Goal: Task Accomplishment & Management: Complete application form

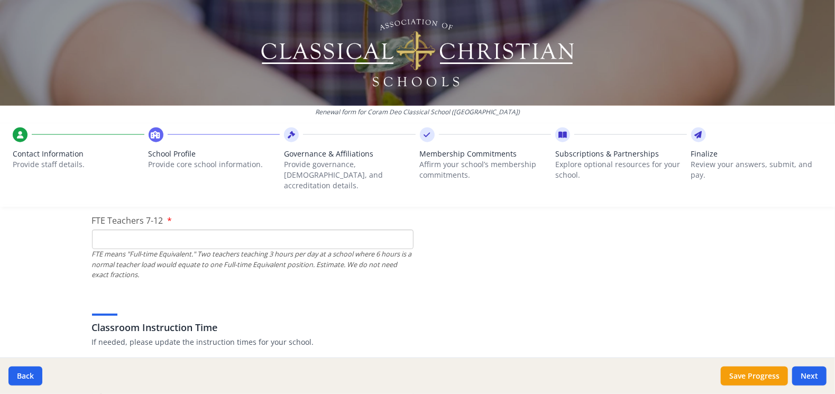
click at [125, 230] on input "FTE Teachers 7-12" at bounding box center [253, 240] width 322 height 20
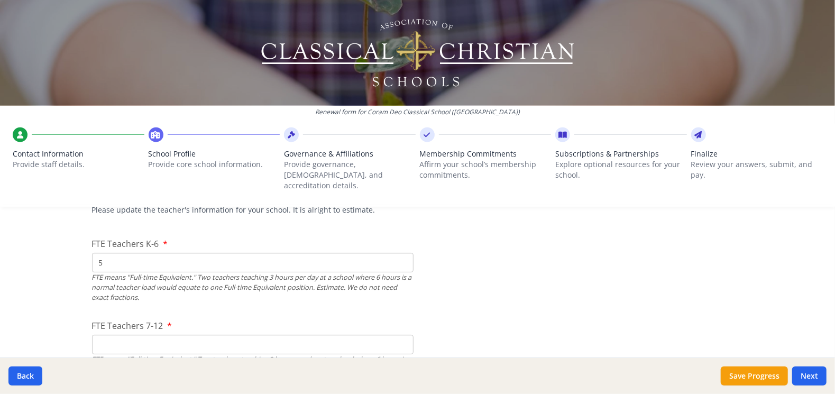
scroll to position [650, 0]
click at [151, 335] on input "FTE Teachers 7-12" at bounding box center [253, 345] width 322 height 20
type input "9"
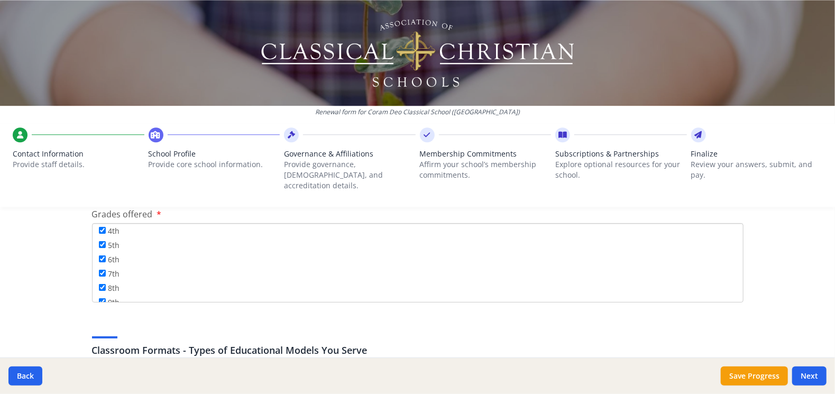
scroll to position [128, 0]
type input "4"
click at [99, 287] on input "12th" at bounding box center [102, 290] width 7 height 7
checkbox input "true"
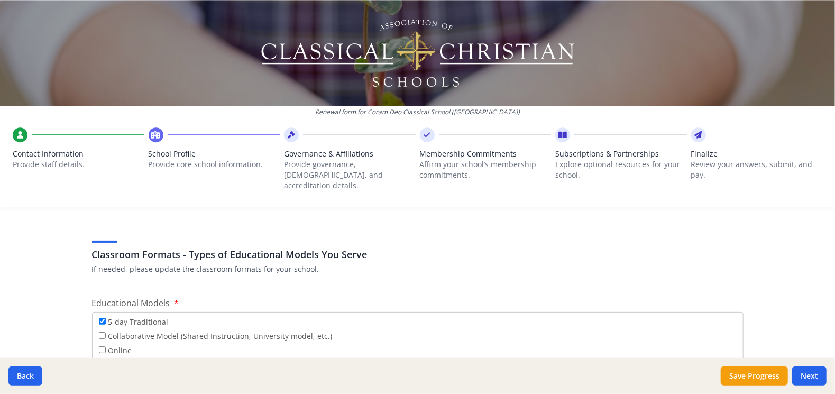
scroll to position [1867, 0]
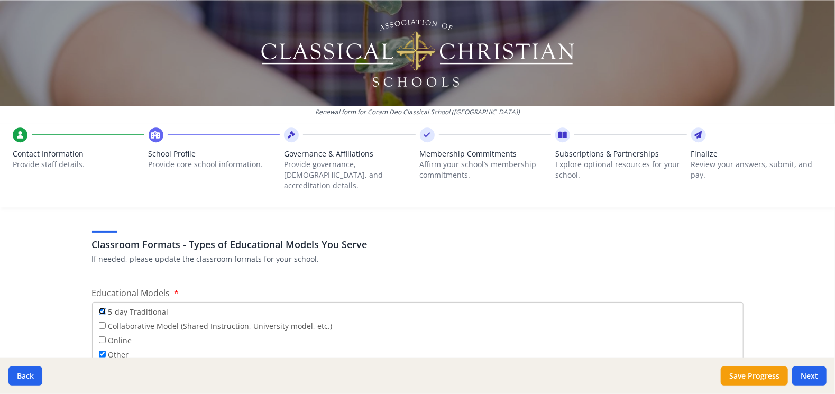
click at [99, 308] on input "5-day Traditional" at bounding box center [102, 311] width 7 height 7
checkbox input "false"
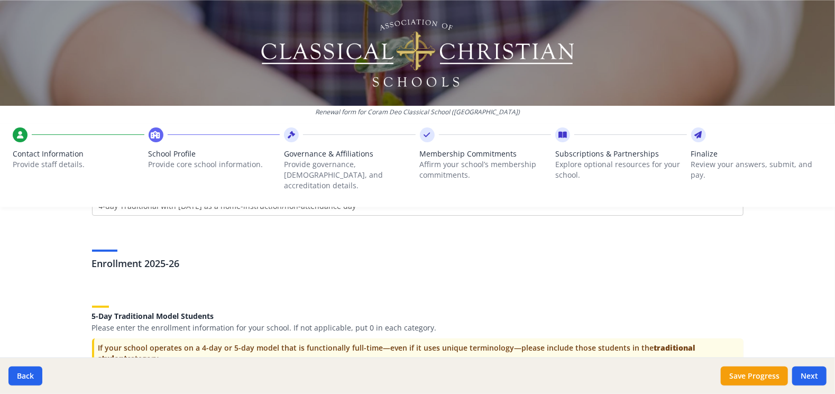
scroll to position [2131, 0]
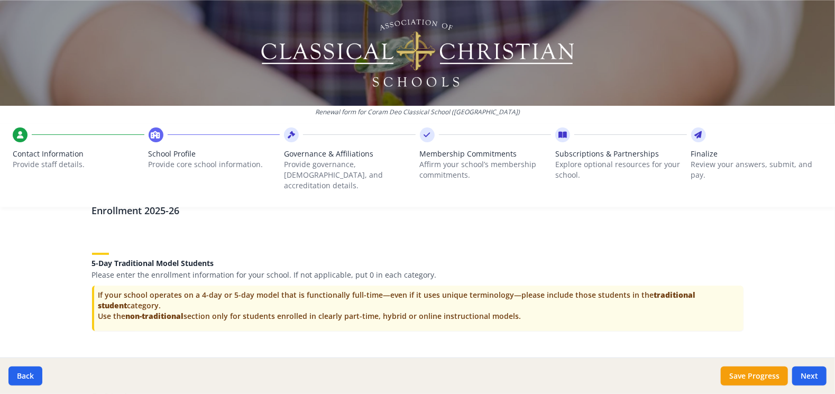
click at [342, 240] on div "5-Day Traditional Model Students Please enter the enrollment information for yo…" at bounding box center [418, 260] width 652 height 40
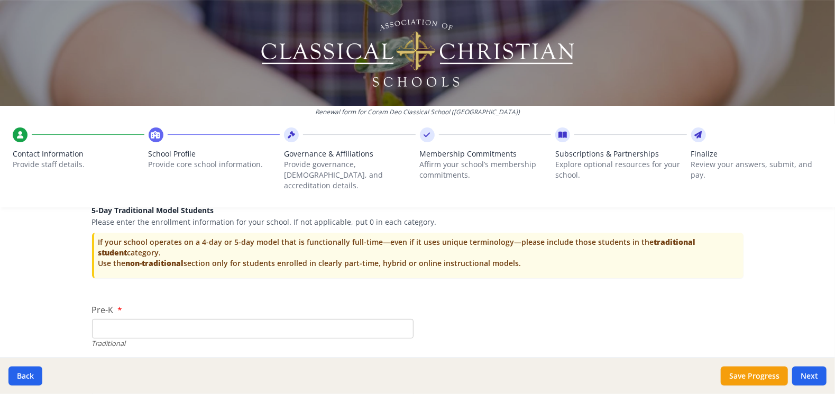
scroll to position [2237, 0]
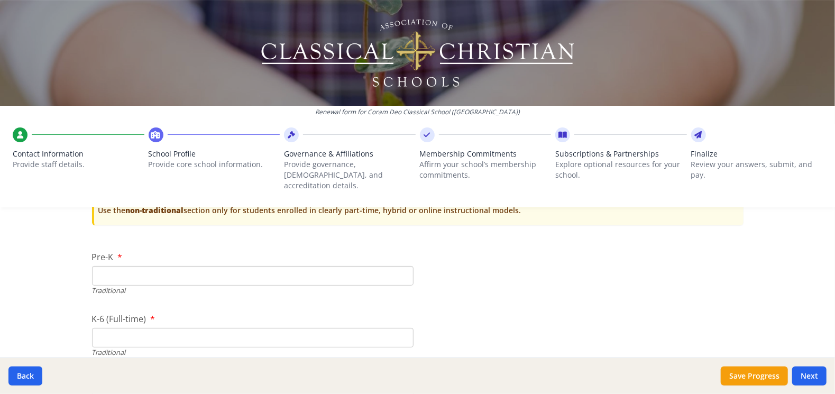
click at [161, 266] on input "Pre-K" at bounding box center [253, 276] width 322 height 20
click at [144, 266] on input "Pre-K" at bounding box center [253, 276] width 322 height 20
type input "6"
click at [135, 328] on input "K-6 (Full-time)" at bounding box center [253, 338] width 322 height 20
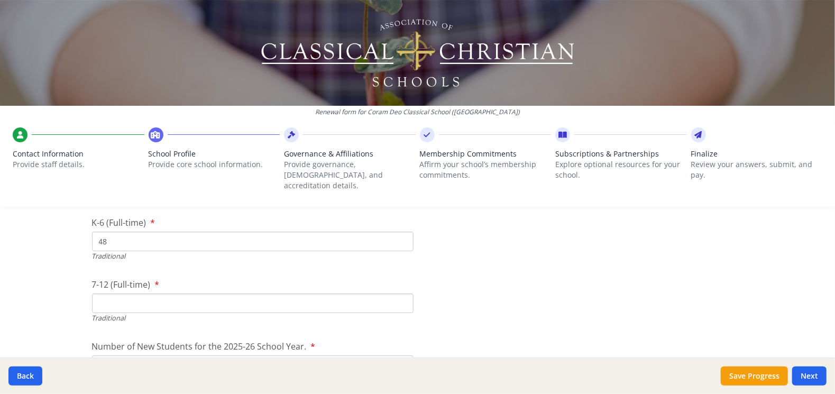
scroll to position [2343, 0]
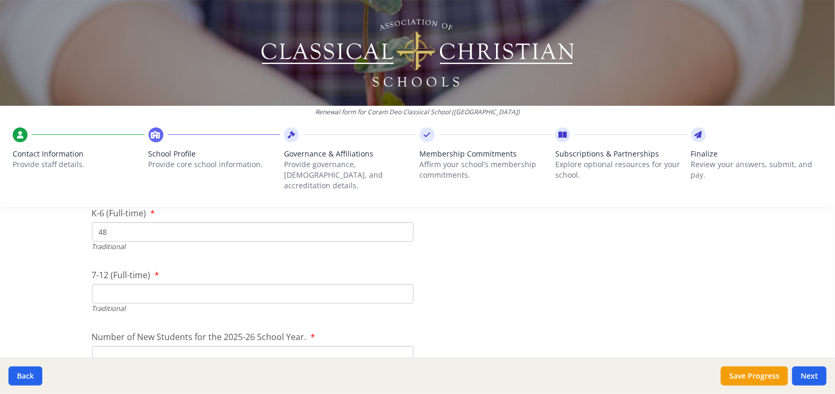
type input "48"
click at [134, 284] on input "7-12 (Full-time)" at bounding box center [253, 294] width 322 height 20
click at [222, 284] on input "16" at bounding box center [253, 294] width 322 height 20
type input "16"
click at [217, 346] on input "Number of New Students for the 2025-26 School Year." at bounding box center [253, 356] width 322 height 20
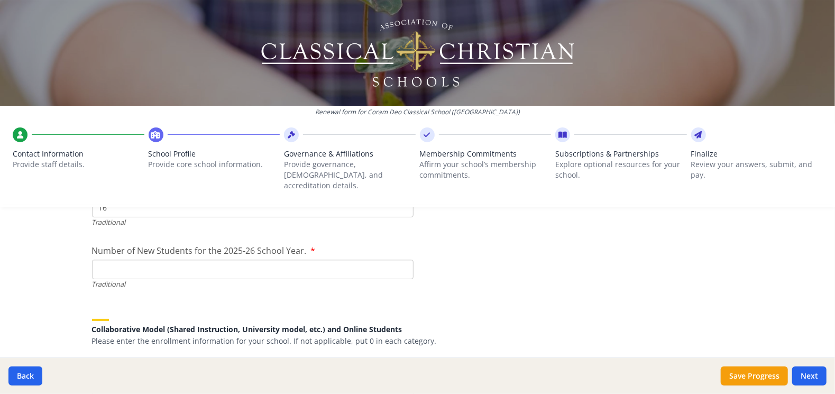
scroll to position [2449, 0]
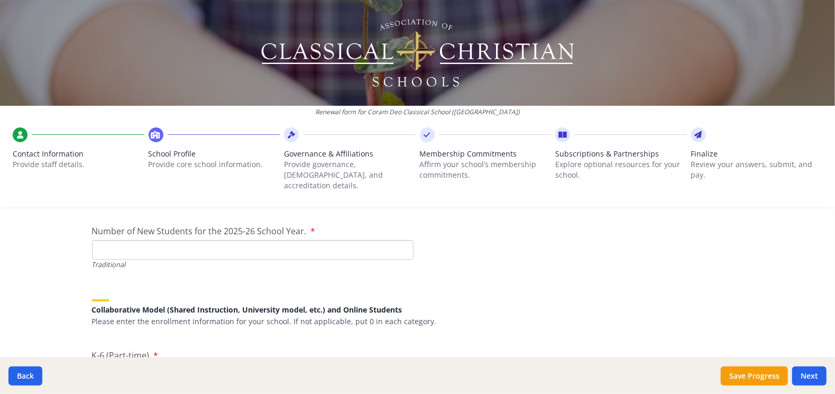
type input "8"
type input "9"
drag, startPoint x: 108, startPoint y: 234, endPoint x: 93, endPoint y: 234, distance: 15.3
click at [93, 240] on input "9" at bounding box center [253, 250] width 322 height 20
click at [98, 240] on input "9" at bounding box center [253, 250] width 322 height 20
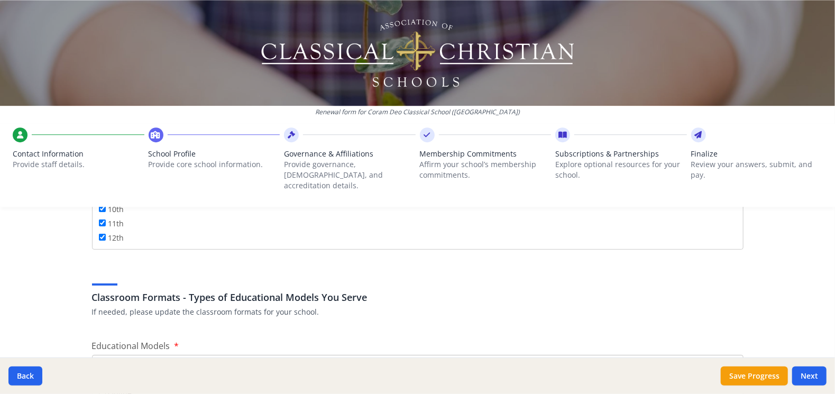
scroll to position [1867, 0]
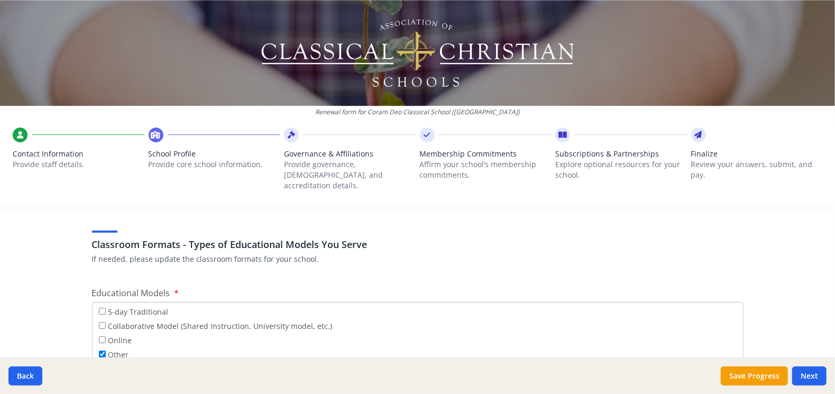
type input "10"
click at [99, 308] on input "5-day Traditional" at bounding box center [102, 311] width 7 height 7
checkbox input "true"
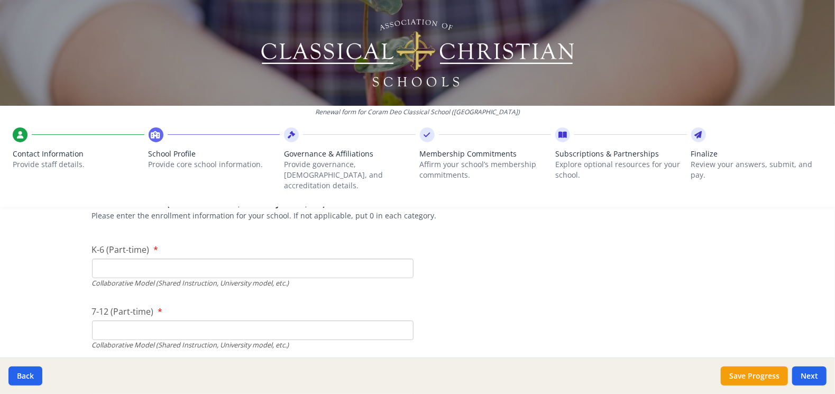
scroll to position [2554, 0]
click at [125, 259] on input "K-6 (Part-time)" at bounding box center [253, 269] width 322 height 20
type input "0"
click at [117, 321] on input "7-12 (Part-time)" at bounding box center [253, 331] width 322 height 20
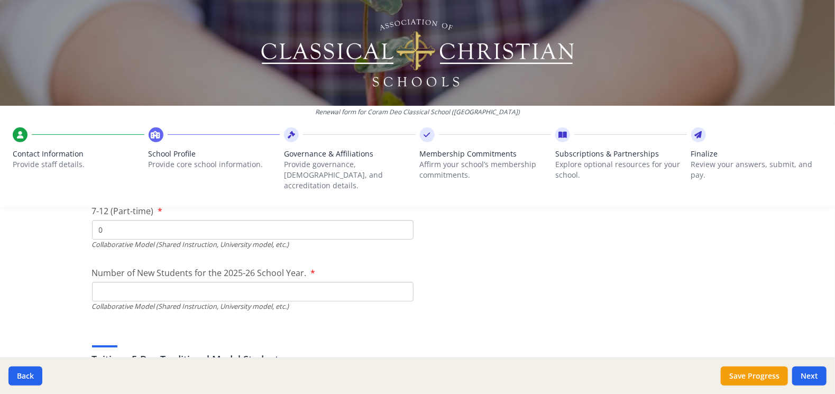
scroll to position [2660, 0]
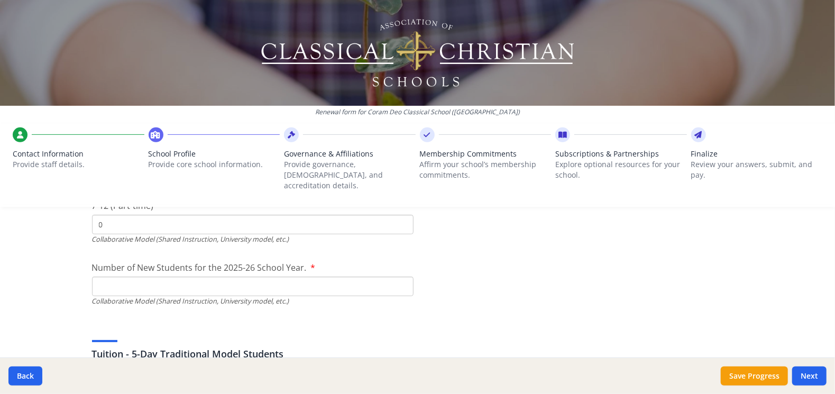
type input "0"
click at [128, 48] on input "Number of New Students for the 2025-26 School Year." at bounding box center [253, 39] width 322 height 20
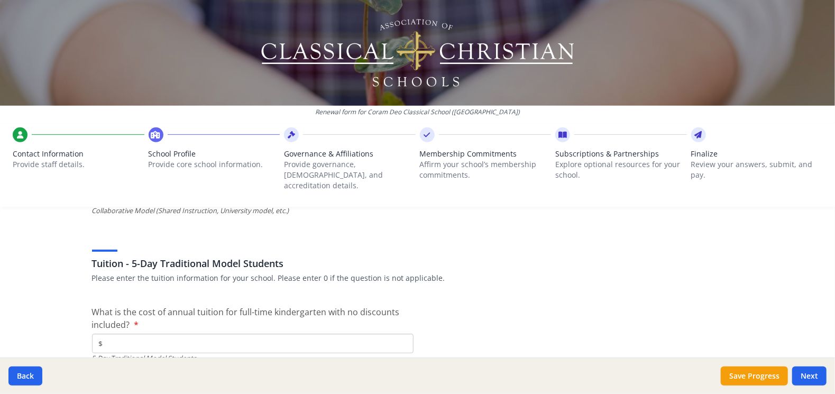
scroll to position [2766, 0]
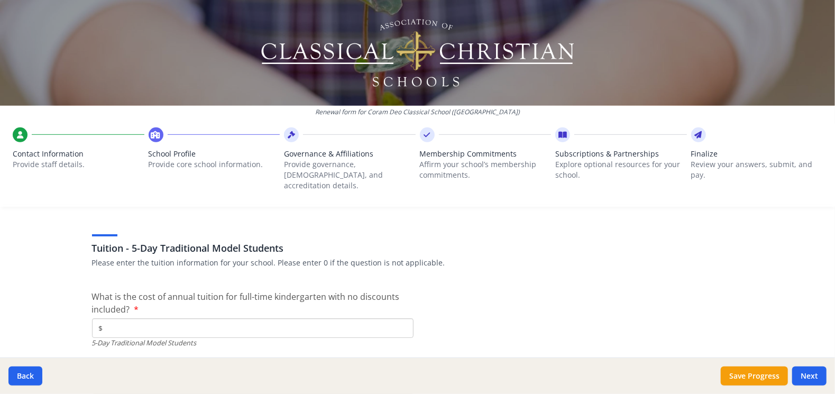
type input "0"
click at [151, 319] on input "$" at bounding box center [253, 329] width 322 height 20
drag, startPoint x: 151, startPoint y: 311, endPoint x: 342, endPoint y: 318, distance: 191.1
click at [347, 319] on input "$" at bounding box center [253, 329] width 322 height 20
click at [219, 319] on input "$" at bounding box center [253, 329] width 322 height 20
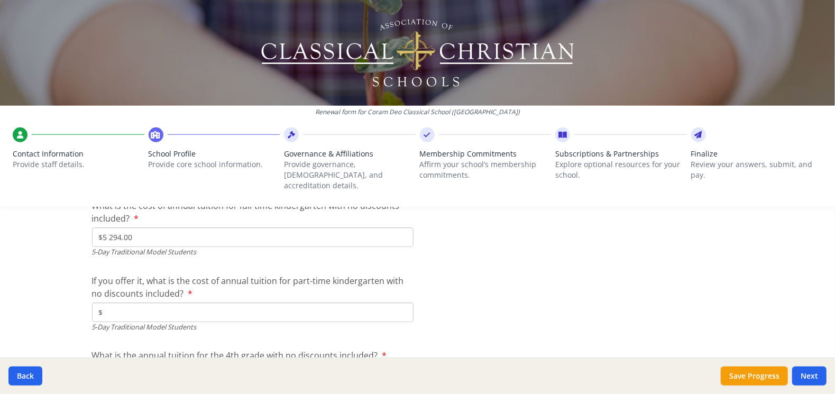
scroll to position [2872, 0]
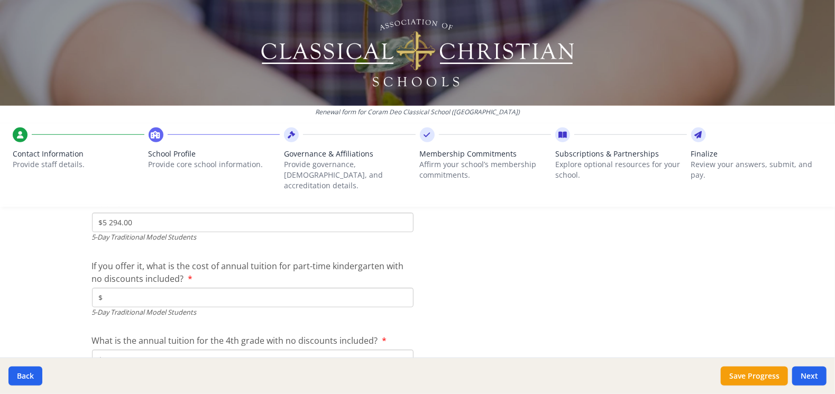
type input "$5 294.00"
click at [152, 288] on input "$" at bounding box center [253, 298] width 322 height 20
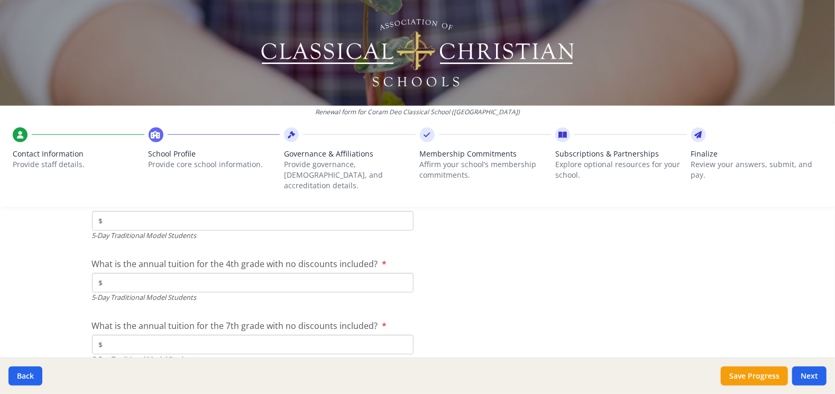
scroll to position [2925, 0]
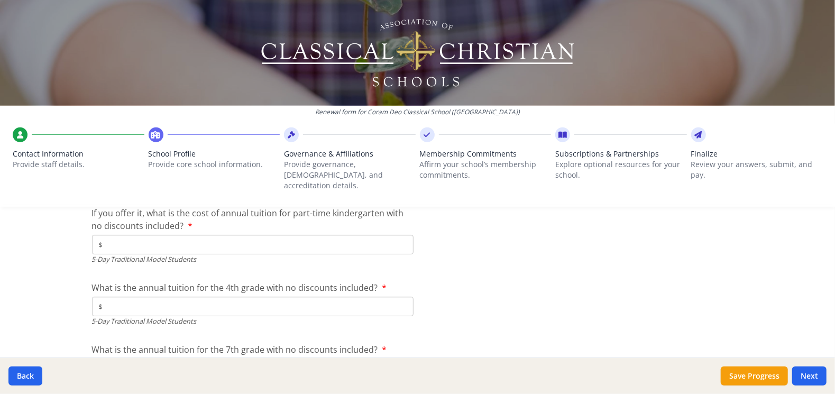
click at [166, 297] on input "$" at bounding box center [253, 307] width 322 height 20
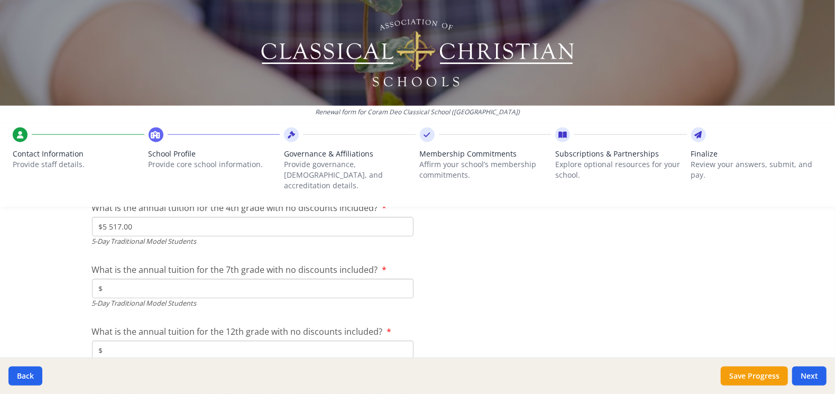
scroll to position [3031, 0]
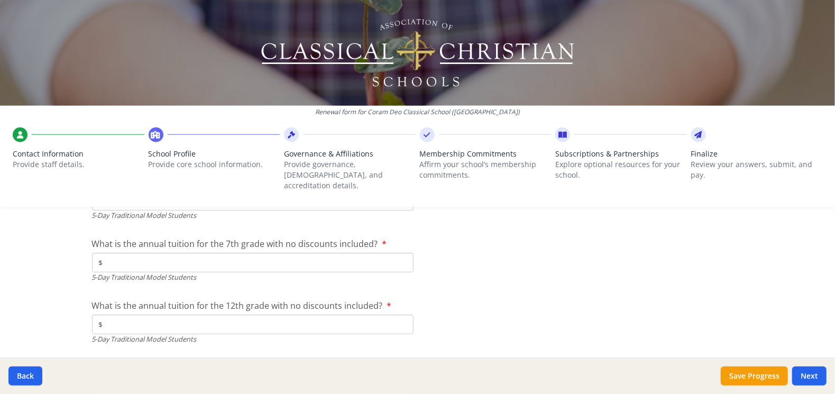
type input "$5 517.00"
click at [141, 253] on input "$" at bounding box center [253, 263] width 322 height 20
type input "$5 601.00"
click at [158, 315] on input "$" at bounding box center [253, 325] width 322 height 20
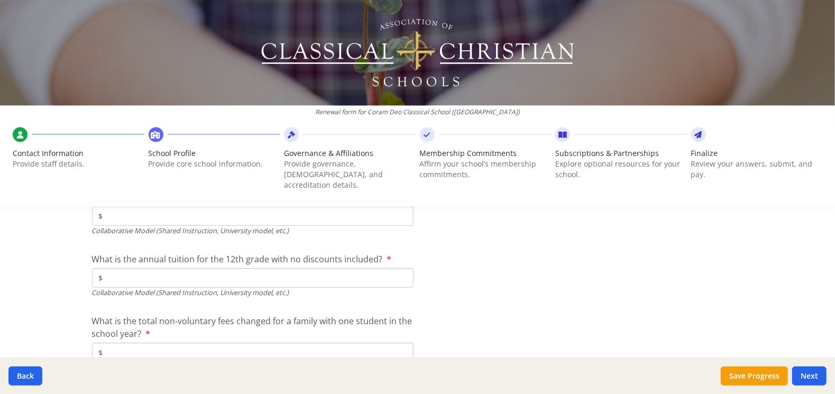
scroll to position [3602, 0]
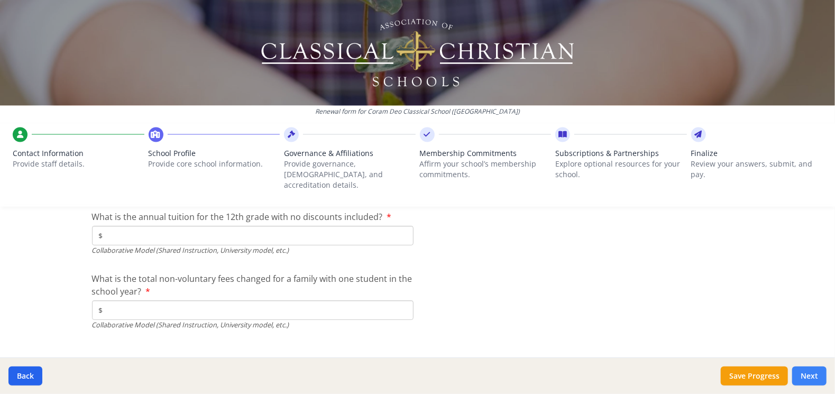
type input "$5 601.00"
click at [808, 376] on button "Next" at bounding box center [810, 376] width 34 height 19
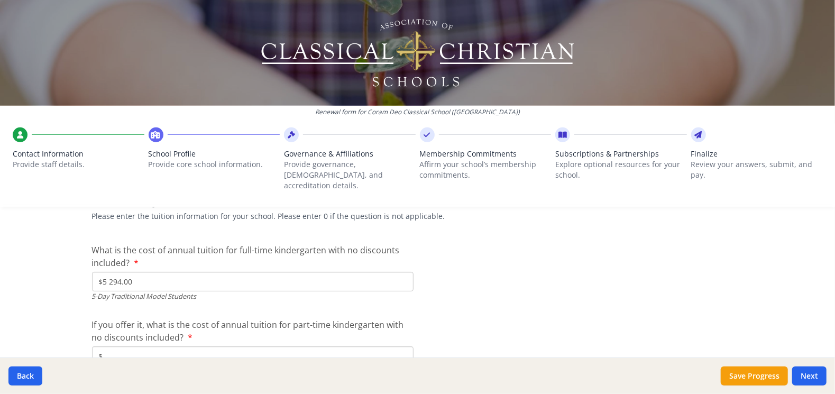
scroll to position [2899, 0]
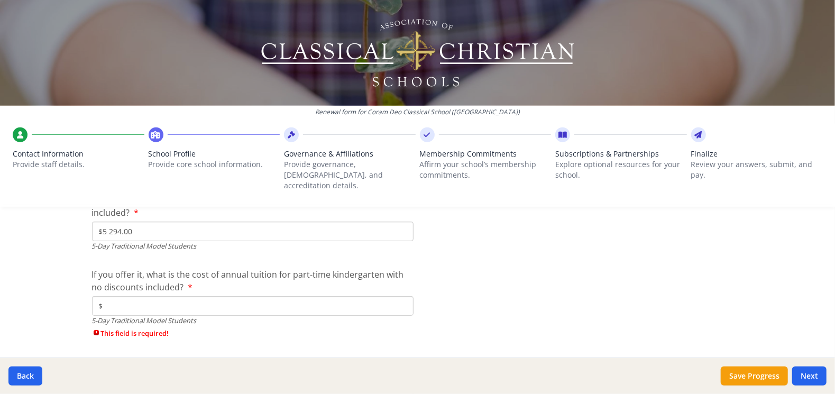
click at [204, 296] on input "$" at bounding box center [253, 306] width 322 height 20
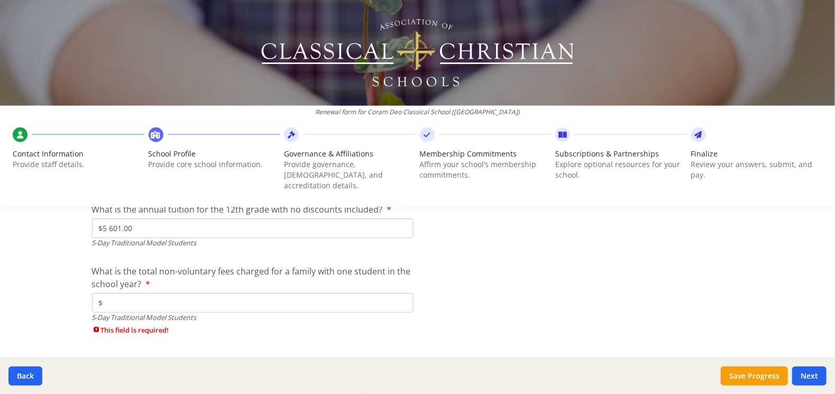
scroll to position [3164, 0]
type input "$0"
click at [114, 293] on input "$" at bounding box center [253, 303] width 322 height 20
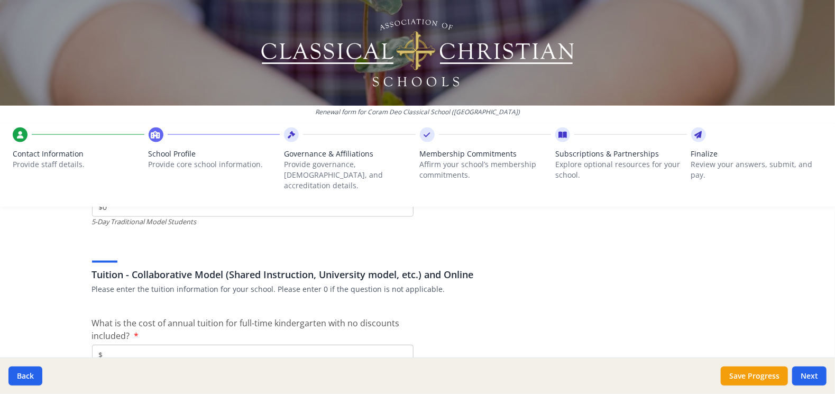
scroll to position [3270, 0]
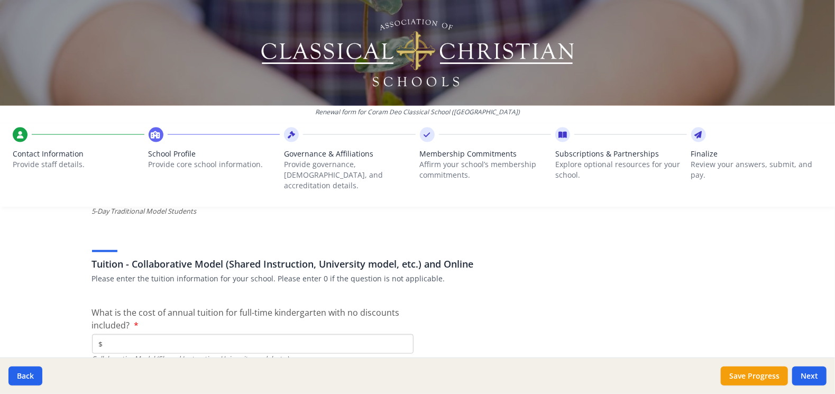
type input "$0"
click at [132, 334] on input "$" at bounding box center [253, 344] width 322 height 20
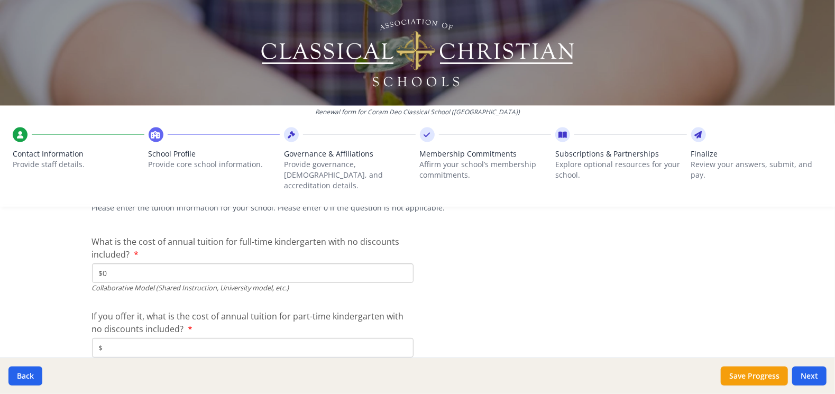
scroll to position [3376, 0]
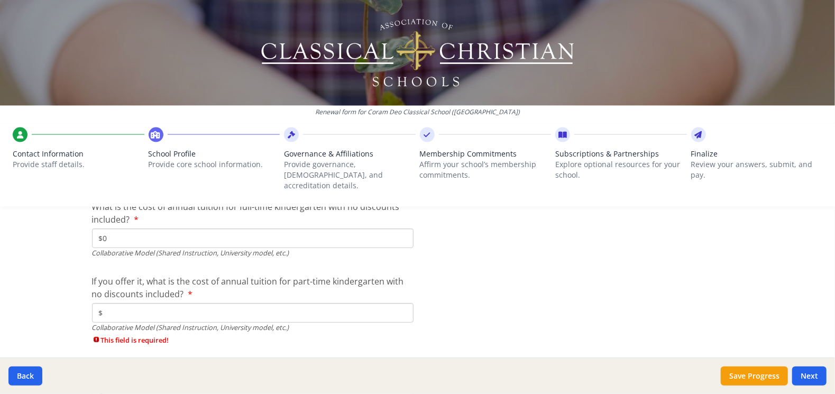
type input "$0"
click at [105, 303] on input "$" at bounding box center [253, 313] width 322 height 20
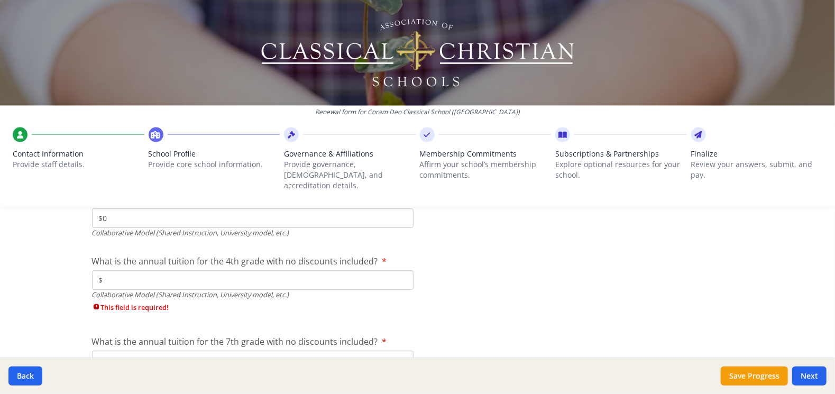
scroll to position [3481, 0]
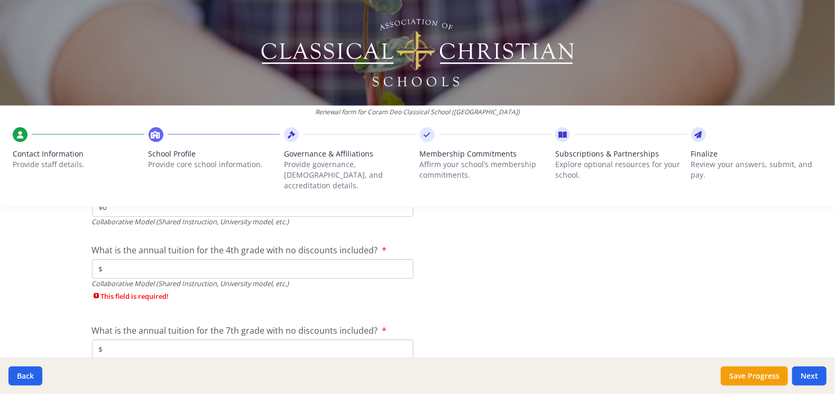
type input "$0"
click at [116, 259] on input "$" at bounding box center [253, 269] width 322 height 20
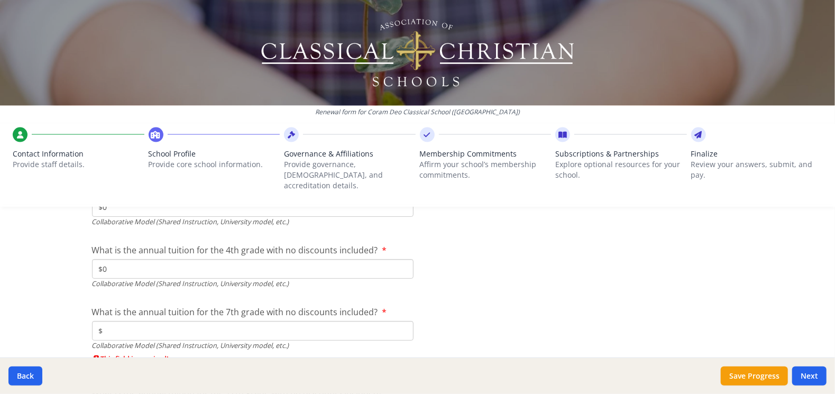
type input "$0"
click at [113, 321] on input "$" at bounding box center [253, 331] width 322 height 20
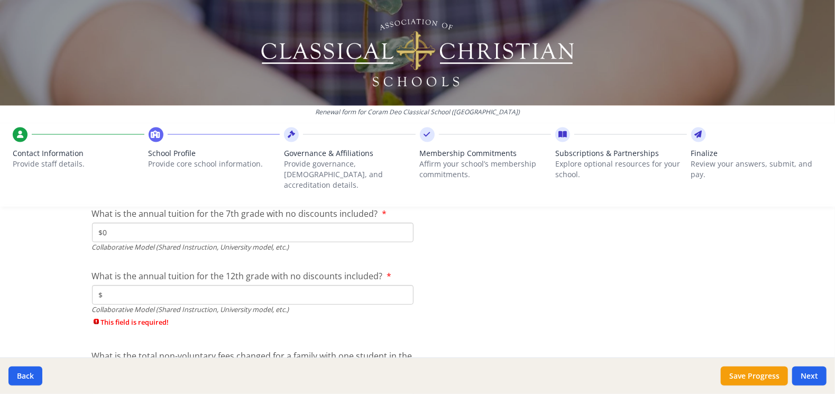
scroll to position [3587, 0]
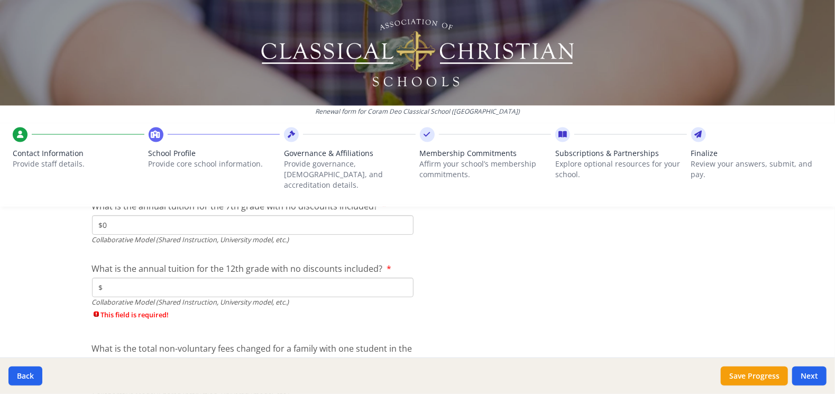
type input "$0"
click at [108, 278] on input "$" at bounding box center [253, 288] width 322 height 20
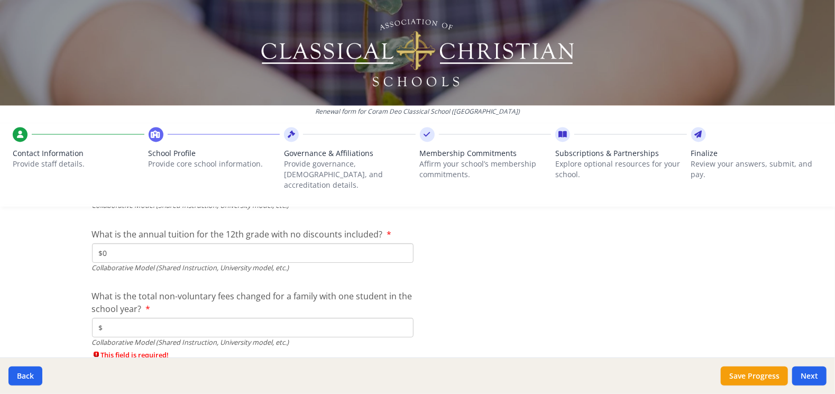
scroll to position [3640, 0]
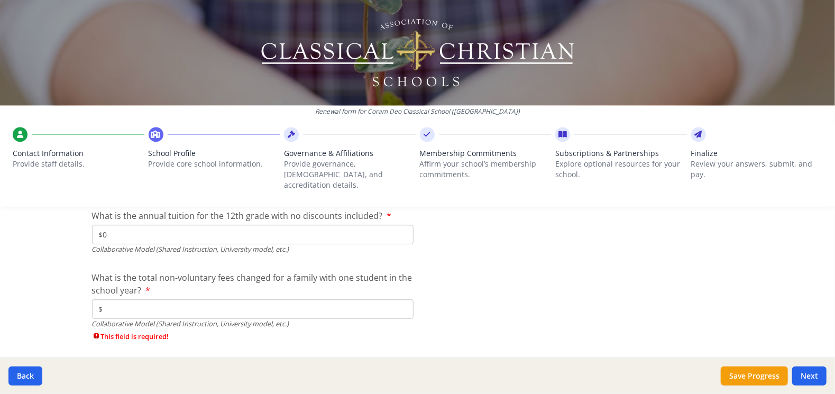
type input "$0"
click at [115, 299] on input "$" at bounding box center [253, 309] width 322 height 20
type input "$0"
click at [815, 375] on button "Next" at bounding box center [810, 376] width 34 height 19
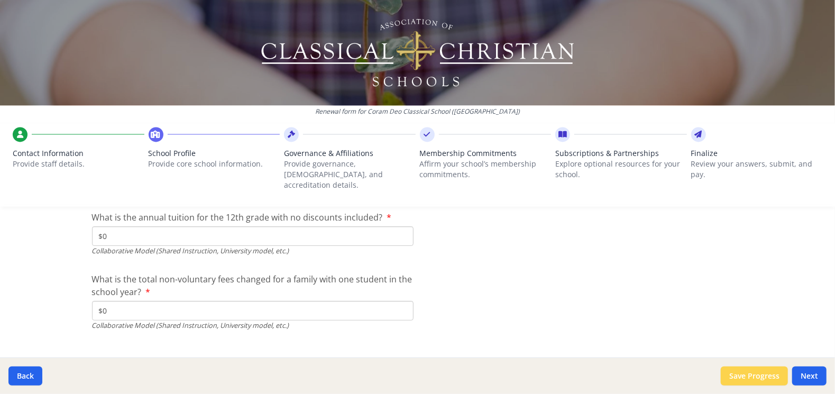
click at [751, 374] on button "Save Progress" at bounding box center [754, 376] width 67 height 19
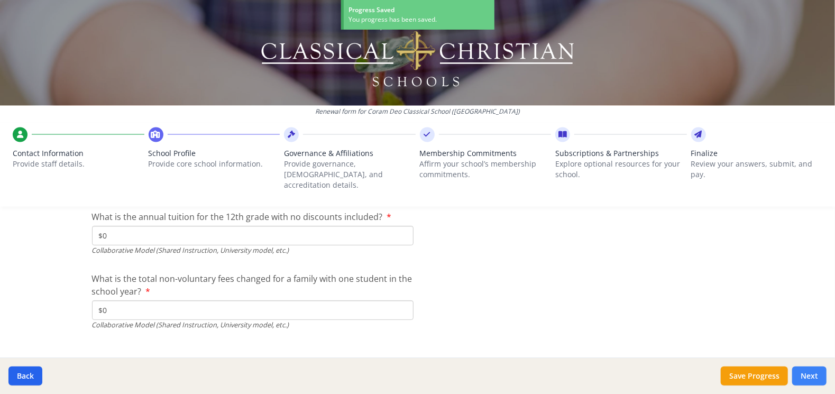
click at [814, 377] on button "Next" at bounding box center [810, 376] width 34 height 19
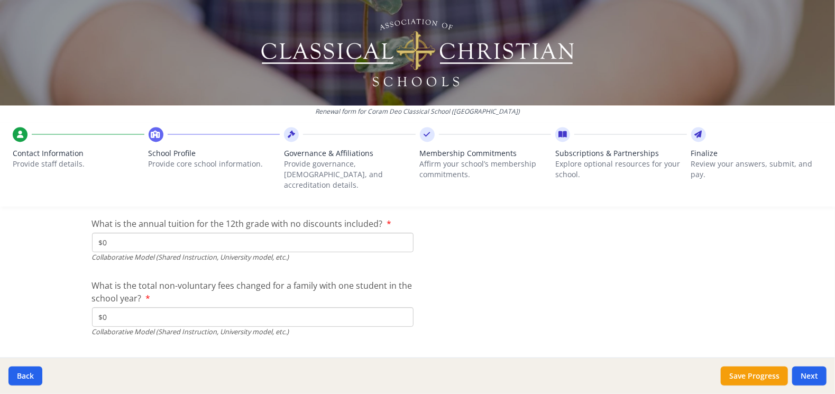
scroll to position [3638, 0]
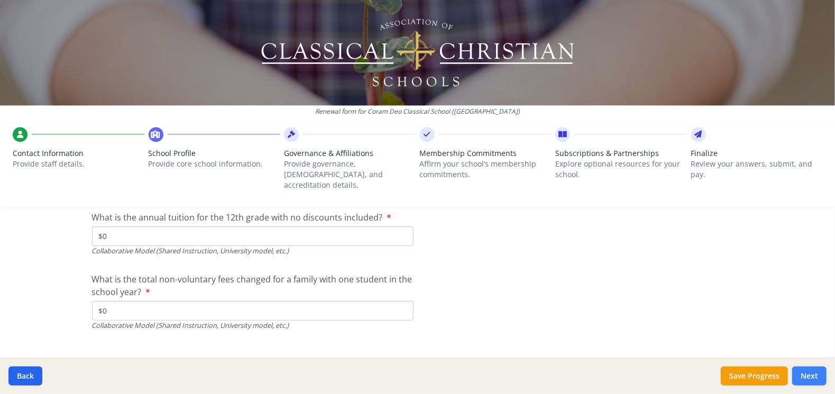
click at [806, 374] on button "Next" at bounding box center [810, 376] width 34 height 19
click at [806, 375] on button "Next" at bounding box center [810, 376] width 34 height 19
click at [20, 376] on button "Back" at bounding box center [25, 376] width 34 height 19
type input "4-day Traditional with Monday as a home-instruction/non-attendance day"
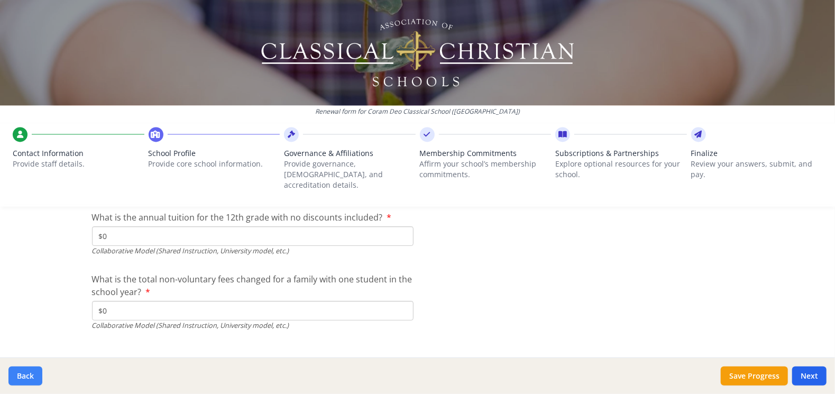
scroll to position [438, 0]
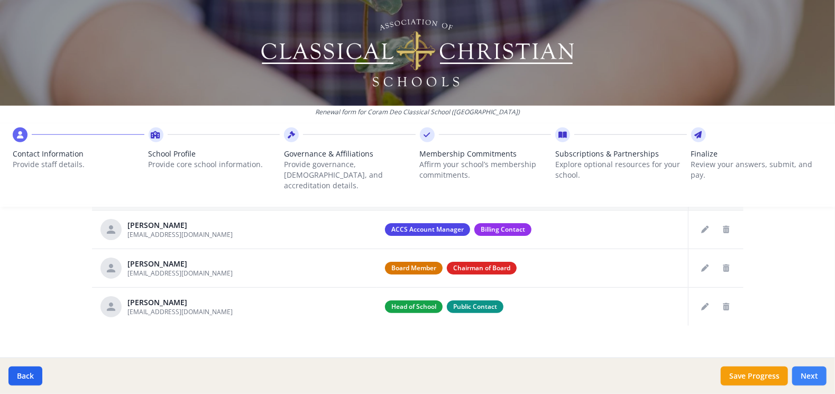
click at [812, 378] on button "Next" at bounding box center [810, 376] width 34 height 19
type input "(618) 244-9338"
type input "8"
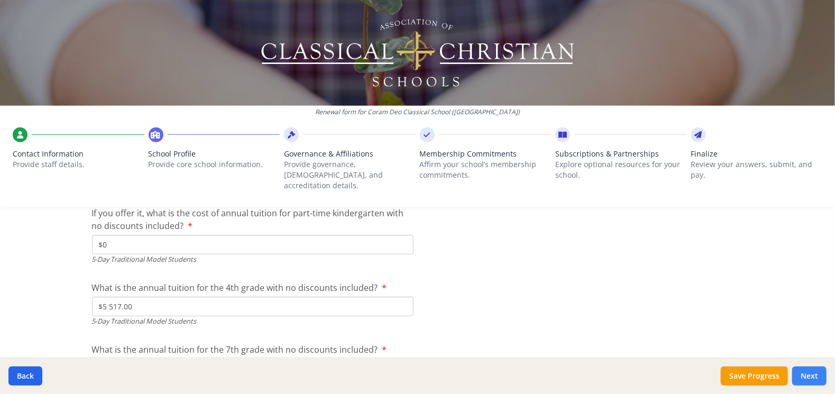
click at [819, 375] on button "Next" at bounding box center [810, 376] width 34 height 19
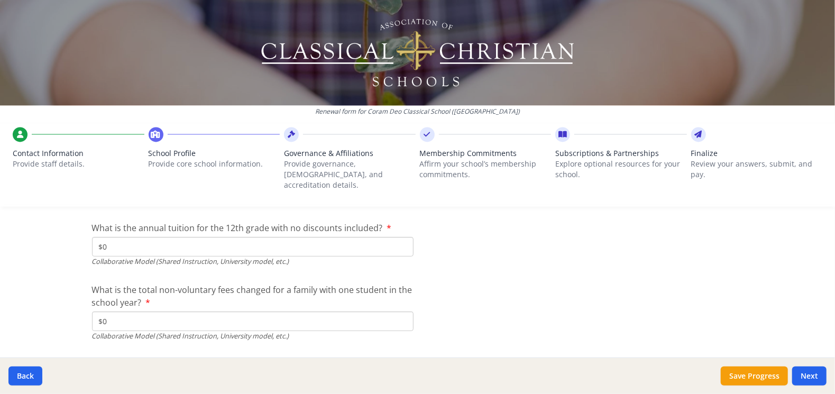
scroll to position [3638, 0]
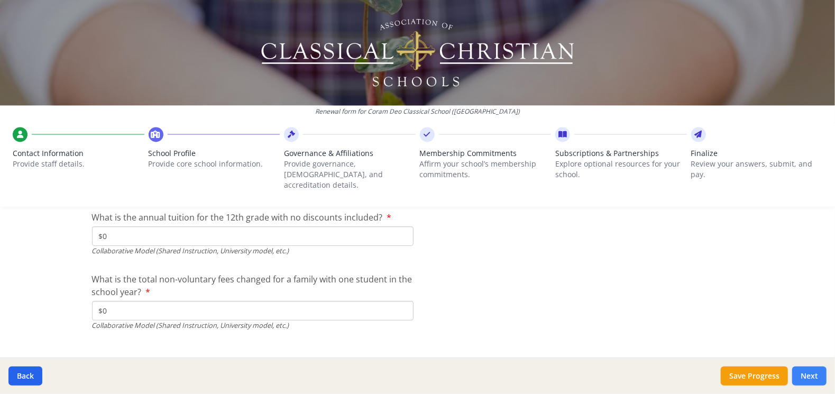
click at [812, 377] on button "Next" at bounding box center [810, 376] width 34 height 19
click at [817, 376] on button "Next" at bounding box center [810, 376] width 34 height 19
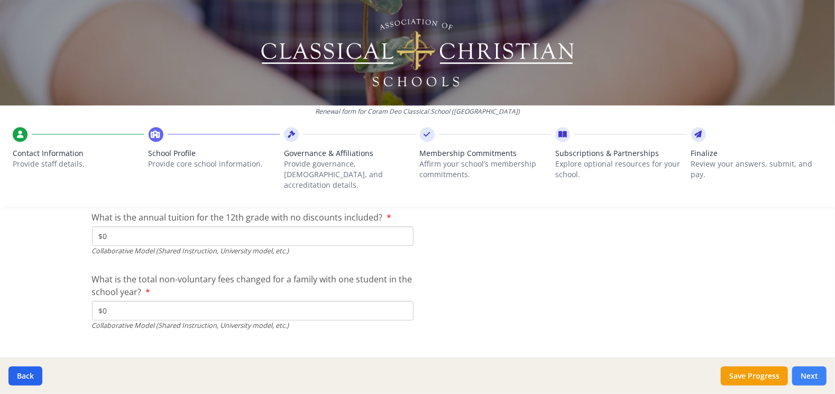
click at [817, 376] on button "Next" at bounding box center [810, 376] width 34 height 19
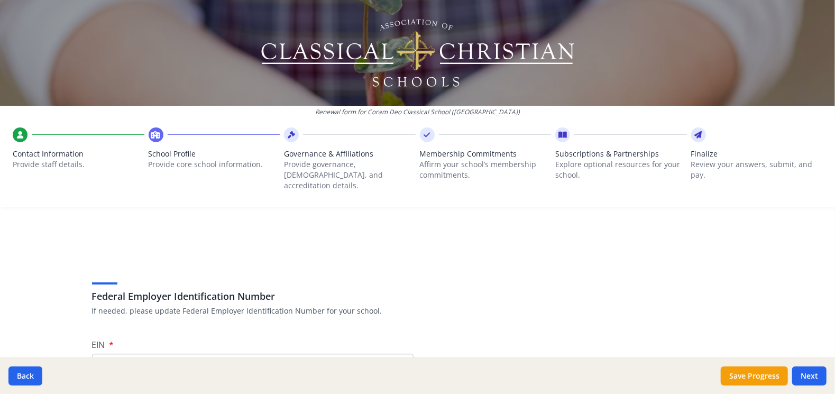
scroll to position [0, 0]
click at [807, 376] on button "Next" at bounding box center [810, 376] width 34 height 19
click at [811, 374] on button "Next" at bounding box center [810, 376] width 34 height 19
click at [736, 375] on button "Save Progress" at bounding box center [754, 376] width 67 height 19
click at [743, 378] on button "Save Progress" at bounding box center [754, 376] width 67 height 19
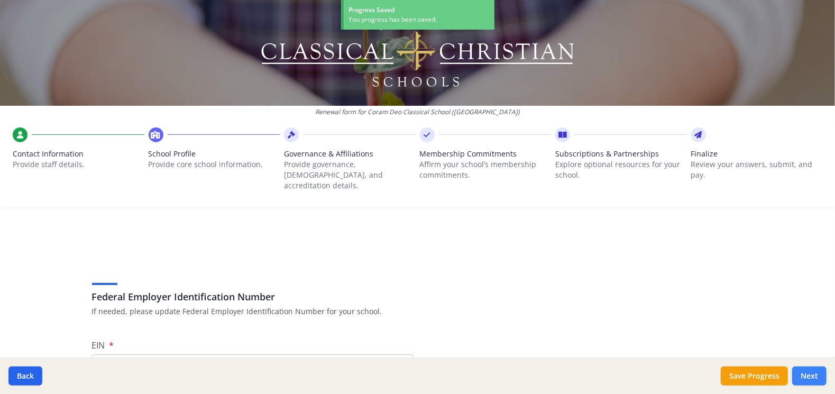
click at [806, 374] on button "Next" at bounding box center [810, 376] width 34 height 19
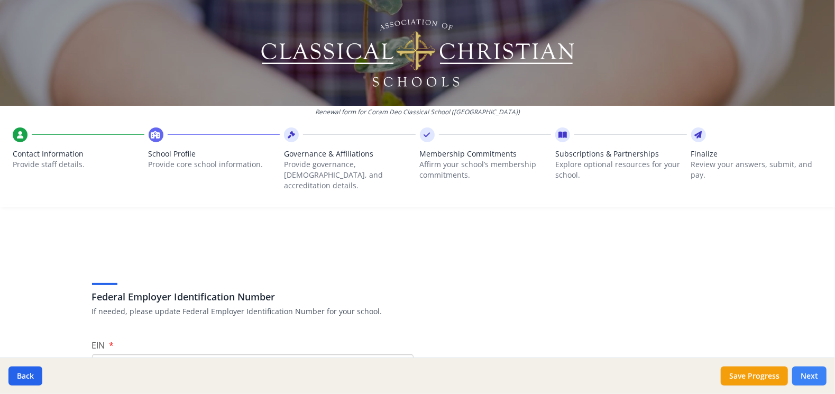
click at [806, 375] on button "Next" at bounding box center [810, 376] width 34 height 19
click at [807, 375] on button "Next" at bounding box center [810, 376] width 34 height 19
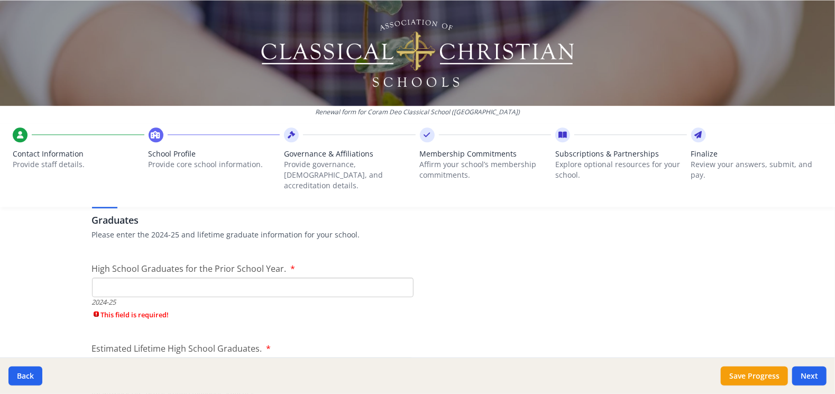
scroll to position [1481, 0]
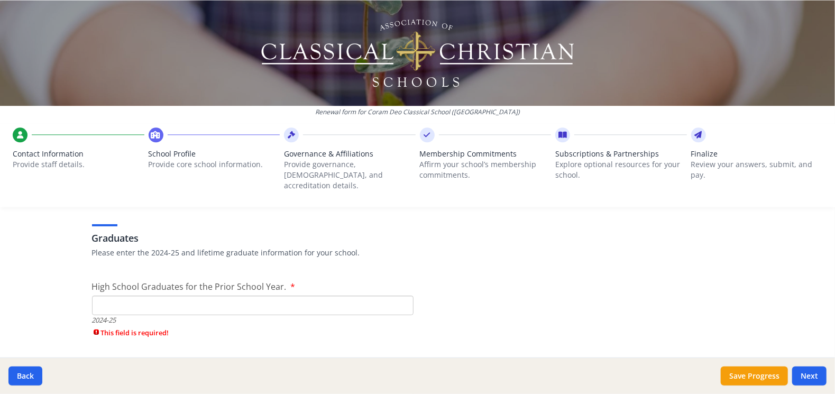
click at [210, 296] on input "High School Graduates for the Prior School Year." at bounding box center [253, 306] width 322 height 20
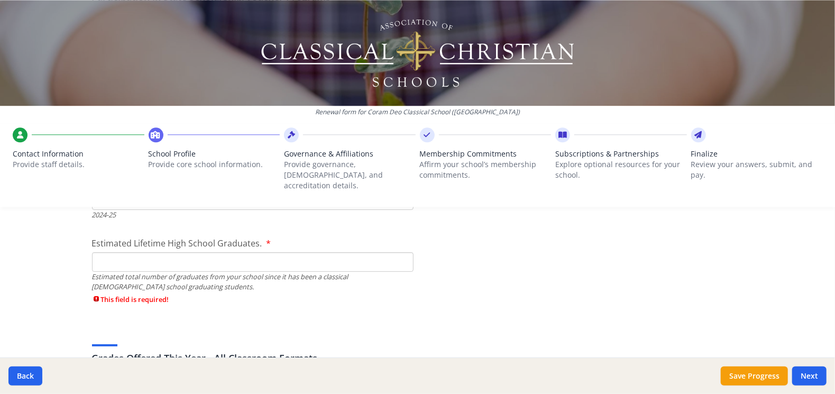
scroll to position [1587, 0]
type input "0"
click at [162, 252] on input "Estimated Lifetime High School Graduates." at bounding box center [253, 262] width 322 height 20
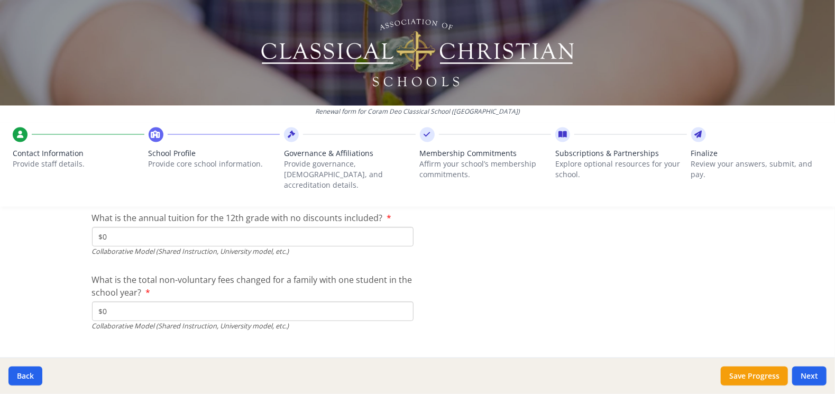
scroll to position [3602, 0]
type input "0"
click at [745, 375] on button "Save Progress" at bounding box center [754, 376] width 67 height 19
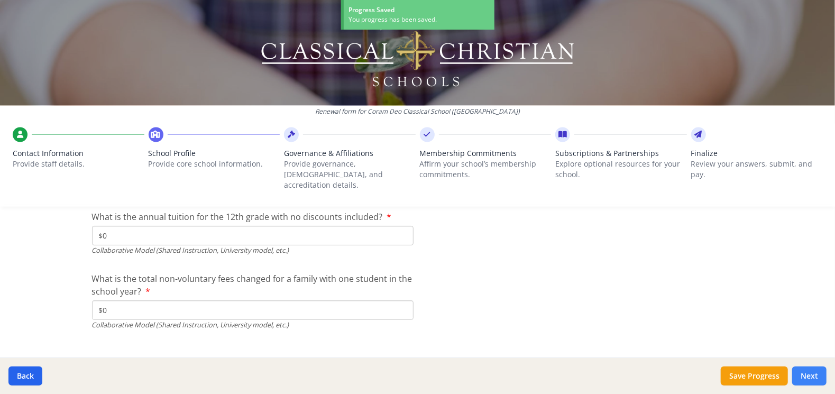
click at [812, 375] on button "Next" at bounding box center [810, 376] width 34 height 19
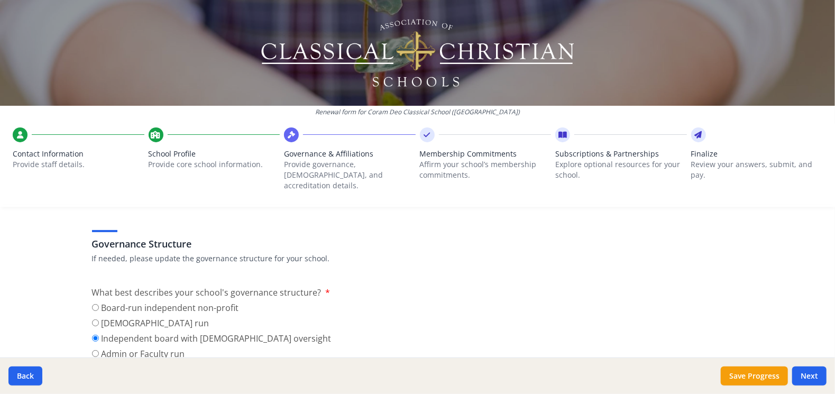
scroll to position [106, 0]
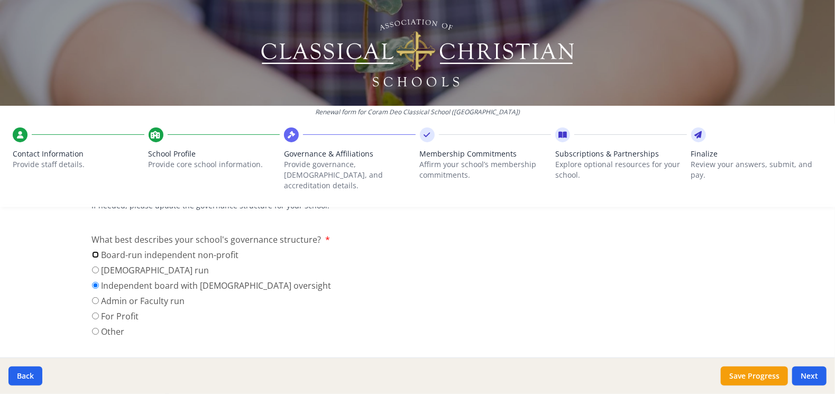
click at [92, 251] on input "Board-run independent non-profit" at bounding box center [95, 254] width 7 height 7
radio input "true"
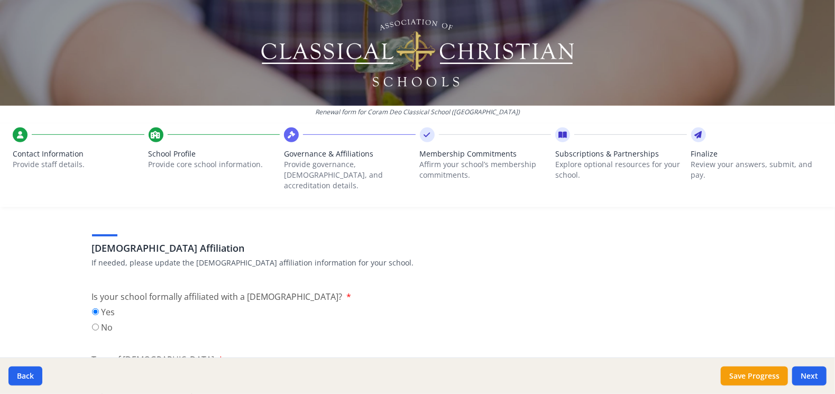
scroll to position [264, 0]
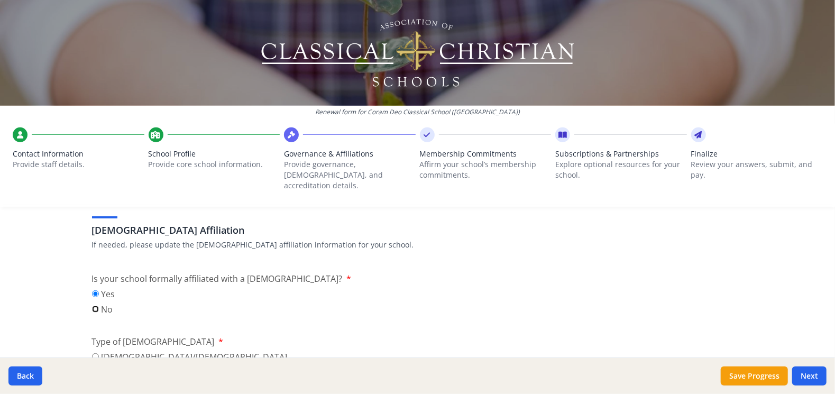
click at [92, 306] on input "No" at bounding box center [95, 309] width 7 height 7
radio input "true"
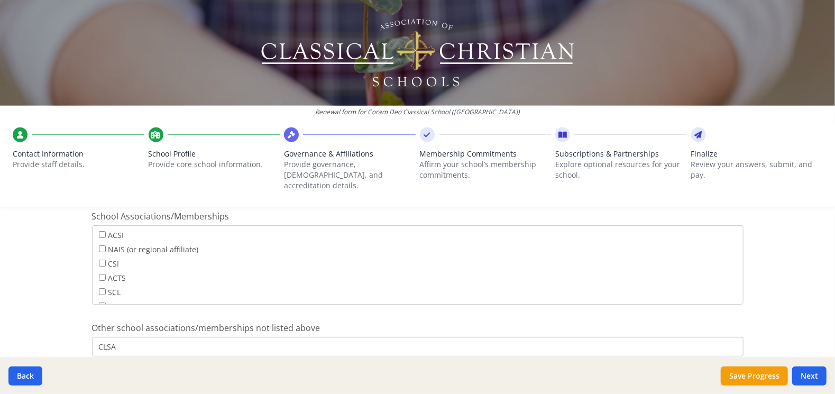
scroll to position [715, 0]
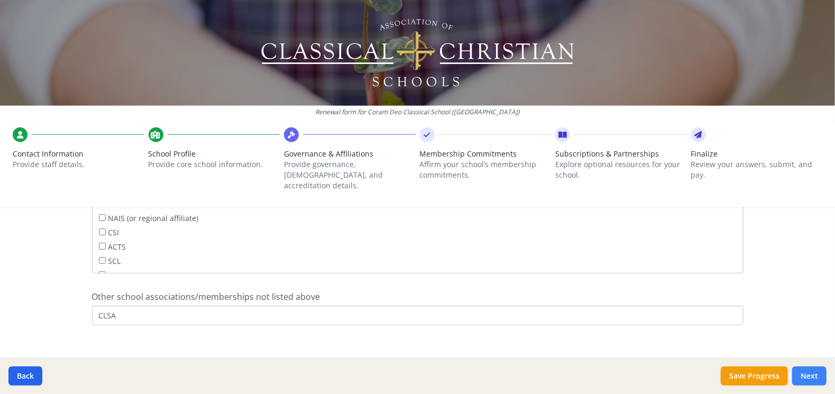
click at [805, 372] on button "Next" at bounding box center [810, 376] width 34 height 19
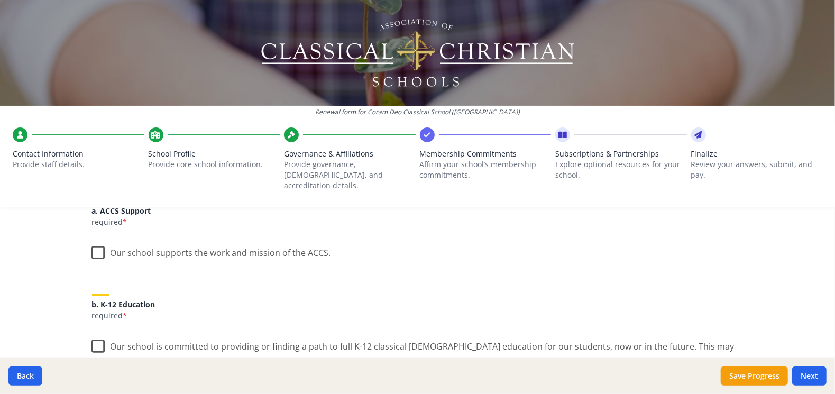
scroll to position [159, 0]
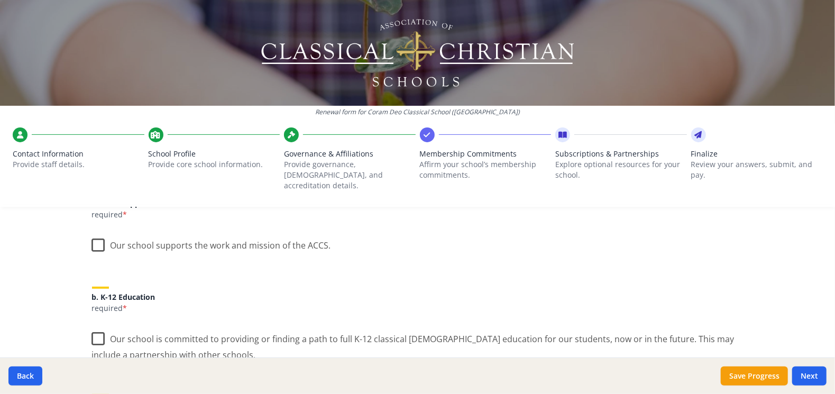
click at [95, 234] on label "Our school supports the work and mission of the ACCS." at bounding box center [211, 243] width 239 height 23
click at [0, 0] on input "Our school supports the work and mission of the ACCS." at bounding box center [0, 0] width 0 height 0
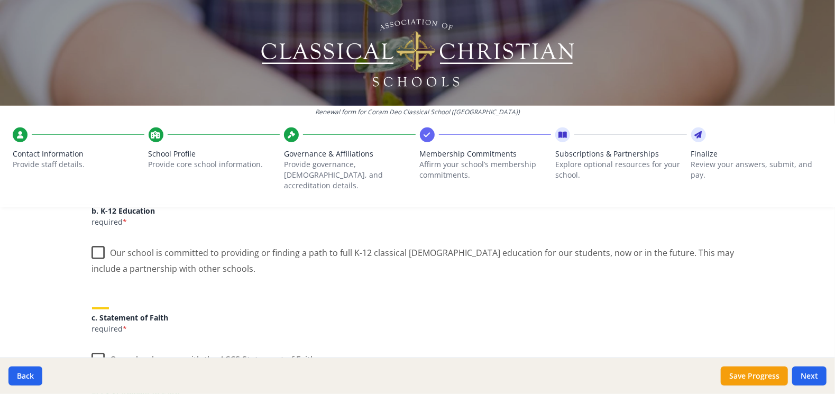
scroll to position [264, 0]
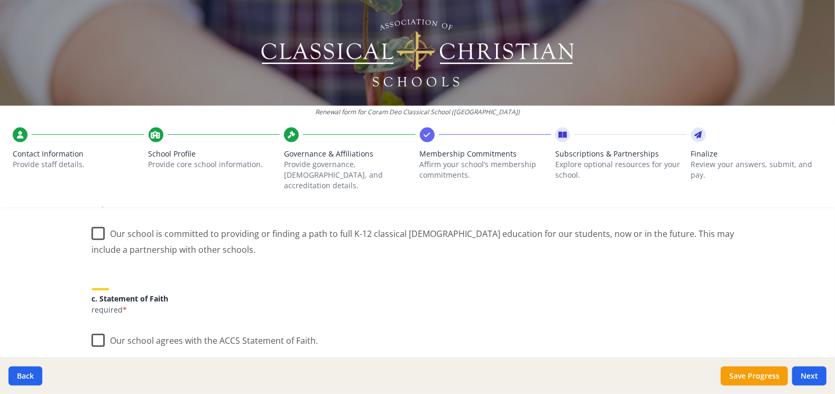
click at [96, 221] on label "Our school is committed to providing or finding a path to full K-12 classical C…" at bounding box center [418, 237] width 652 height 35
click at [0, 0] on input "Our school is committed to providing or finding a path to full K-12 classical C…" at bounding box center [0, 0] width 0 height 0
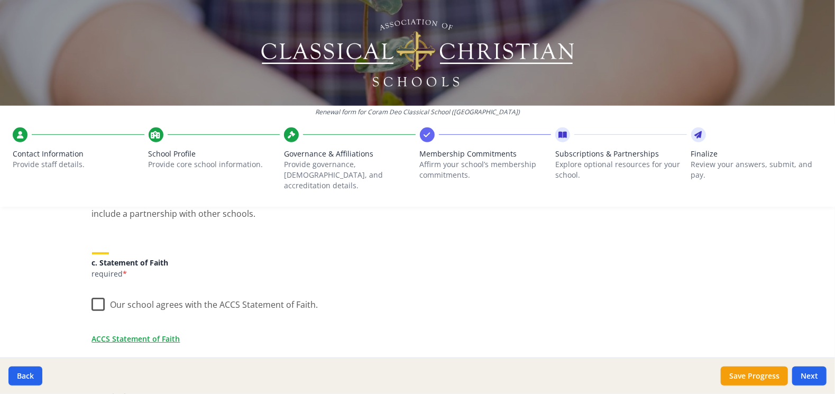
scroll to position [317, 0]
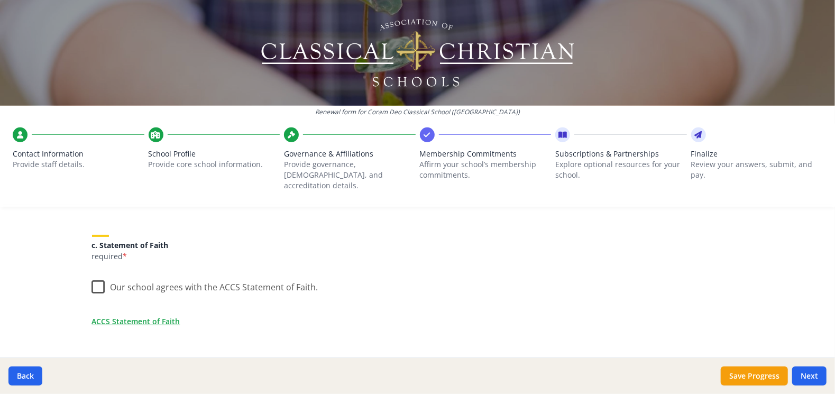
click at [94, 274] on label "Our school agrees with the ACCS Statement of Faith." at bounding box center [205, 285] width 226 height 23
click at [0, 0] on input "Our school agrees with the ACCS Statement of Faith." at bounding box center [0, 0] width 0 height 0
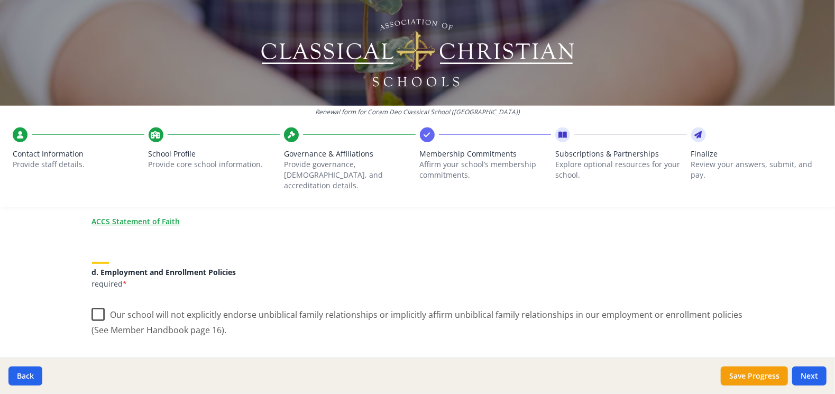
scroll to position [423, 0]
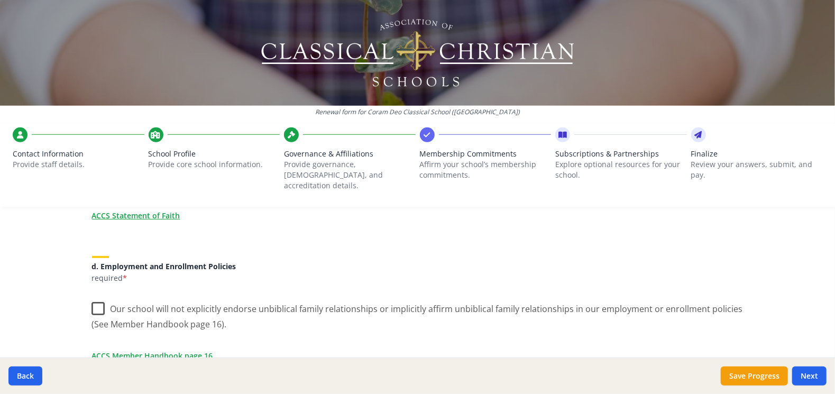
click at [93, 297] on label "Our school will not explicitly endorse unbiblical family relationships or impli…" at bounding box center [418, 312] width 652 height 35
click at [0, 0] on input "Our school will not explicitly endorse unbiblical family relationships or impli…" at bounding box center [0, 0] width 0 height 0
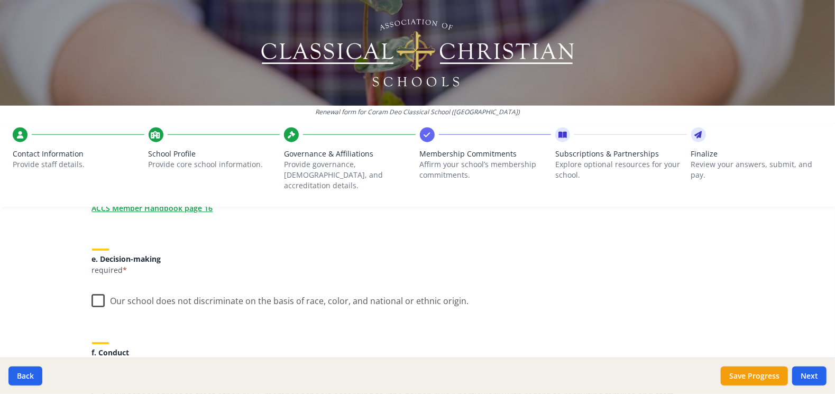
scroll to position [582, 0]
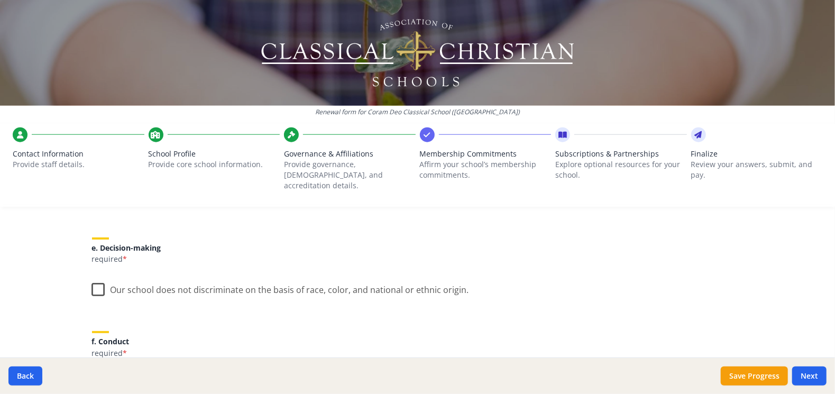
click at [92, 280] on label "Our school does not discriminate on the basis of race, color, and national or e…" at bounding box center [280, 287] width 377 height 23
click at [0, 0] on input "Our school does not discriminate on the basis of race, color, and national or e…" at bounding box center [0, 0] width 0 height 0
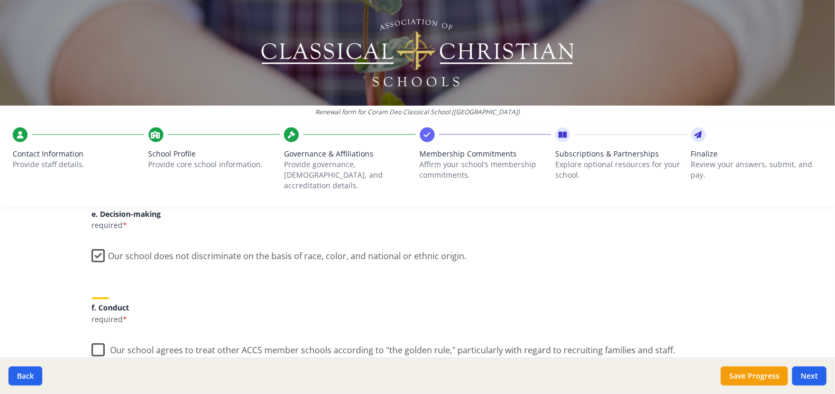
scroll to position [635, 0]
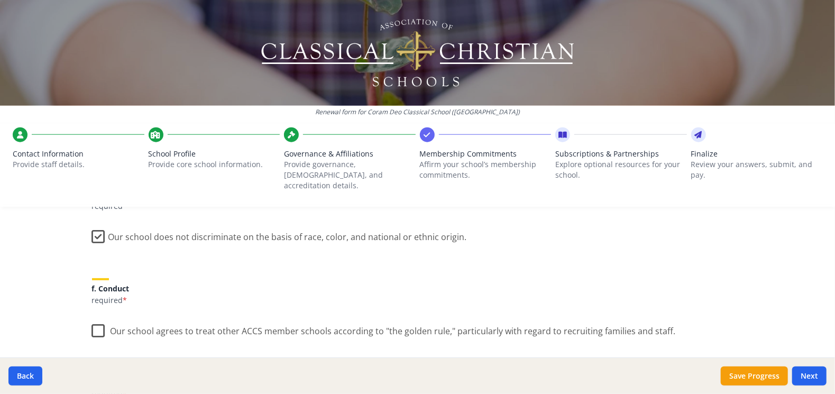
click at [94, 317] on label "Our school agrees to treat other ACCS member schools according to "the golden r…" at bounding box center [384, 328] width 584 height 23
click at [0, 0] on input "Our school agrees to treat other ACCS member schools according to "the golden r…" at bounding box center [0, 0] width 0 height 0
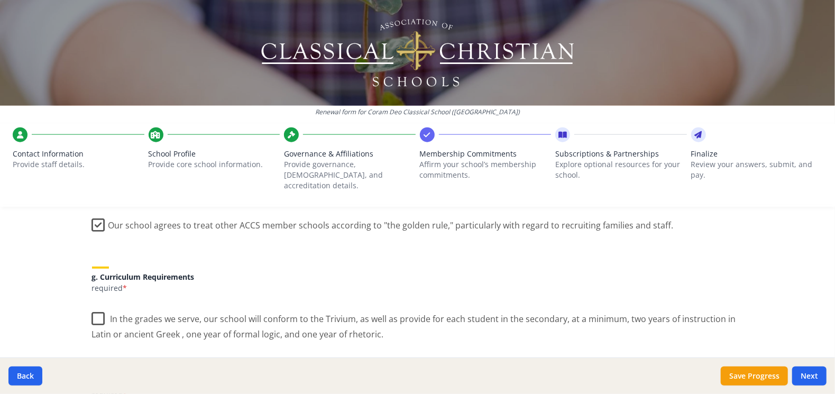
scroll to position [794, 0]
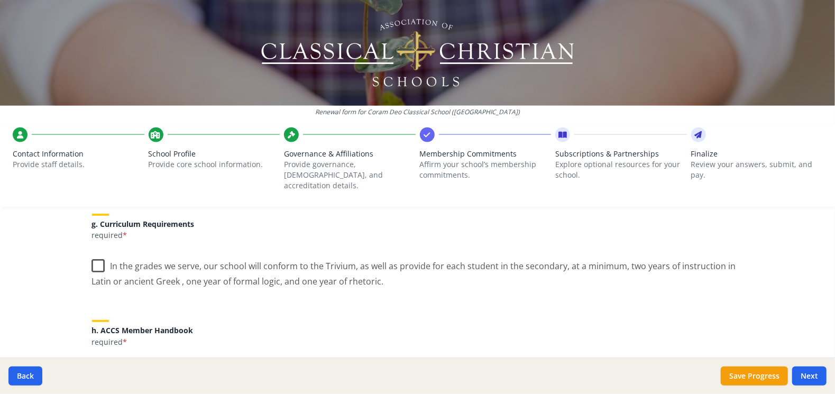
click at [95, 253] on label "In the grades we serve, our school will conform to the Trivium, as well as prov…" at bounding box center [418, 269] width 652 height 35
click at [0, 0] on input "In the grades we serve, our school will conform to the Trivium, as well as prov…" at bounding box center [0, 0] width 0 height 0
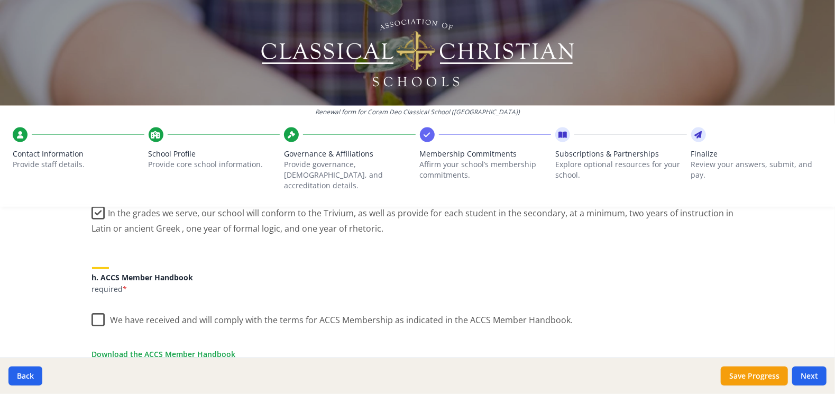
click at [94, 306] on label "We have received and will comply with the terms for ACCS Membership as indicate…" at bounding box center [332, 317] width 481 height 23
click at [0, 0] on input "We have received and will comply with the terms for ACCS Membership as indicate…" at bounding box center [0, 0] width 0 height 0
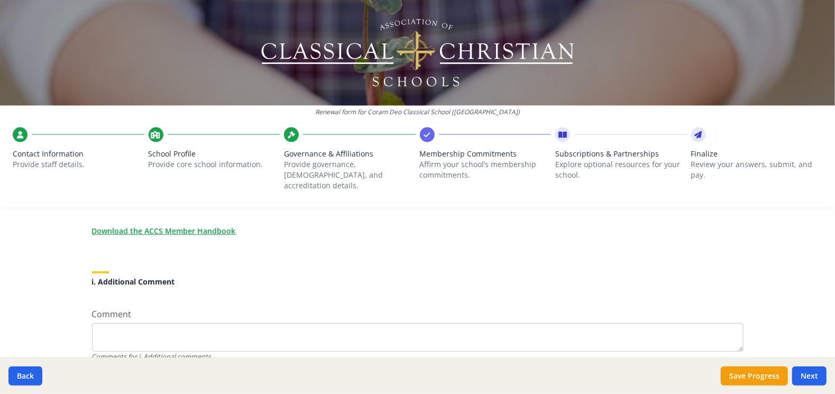
scroll to position [951, 0]
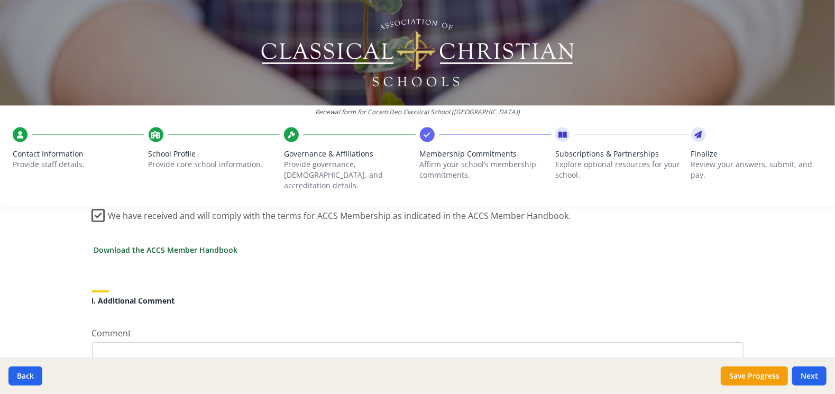
click at [160, 244] on link "Download the ACCS Member Handbook" at bounding box center [166, 249] width 144 height 11
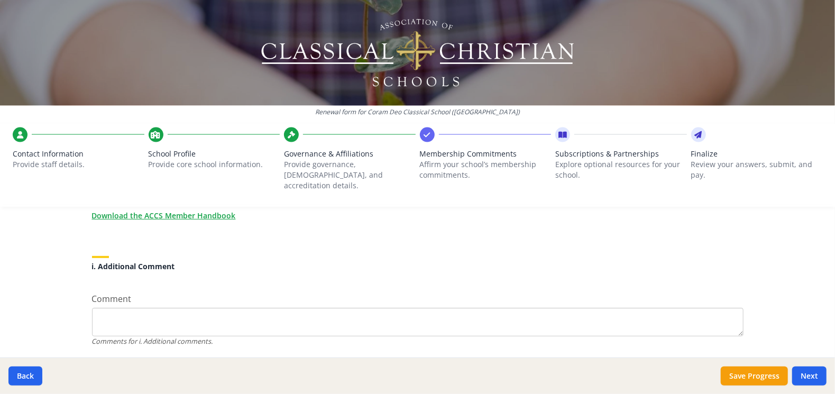
scroll to position [1004, 0]
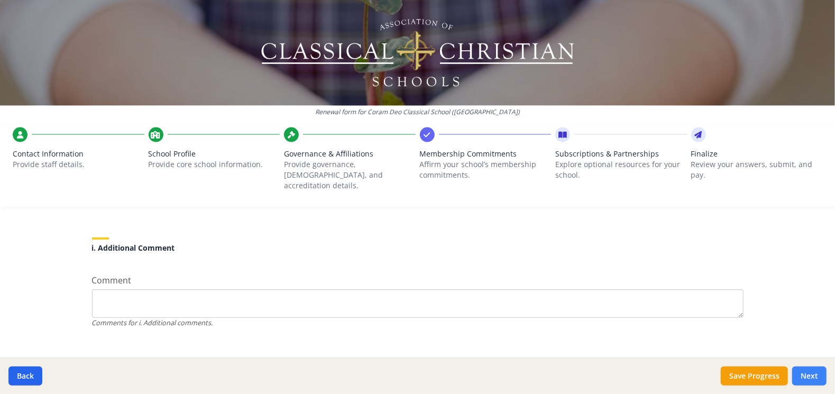
click at [817, 376] on button "Next" at bounding box center [810, 376] width 34 height 19
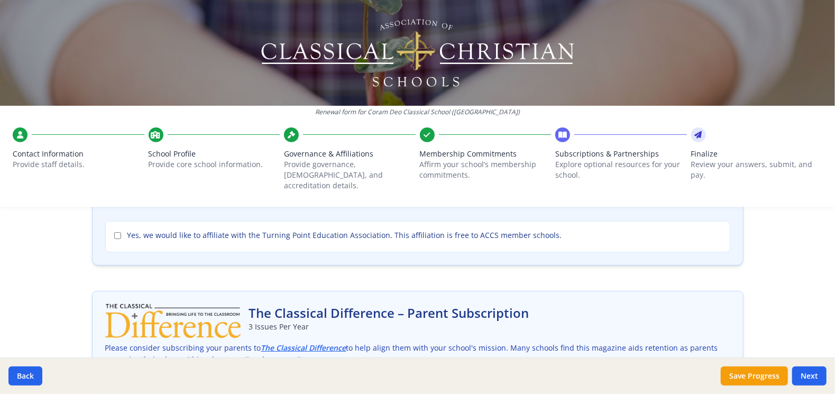
scroll to position [106, 0]
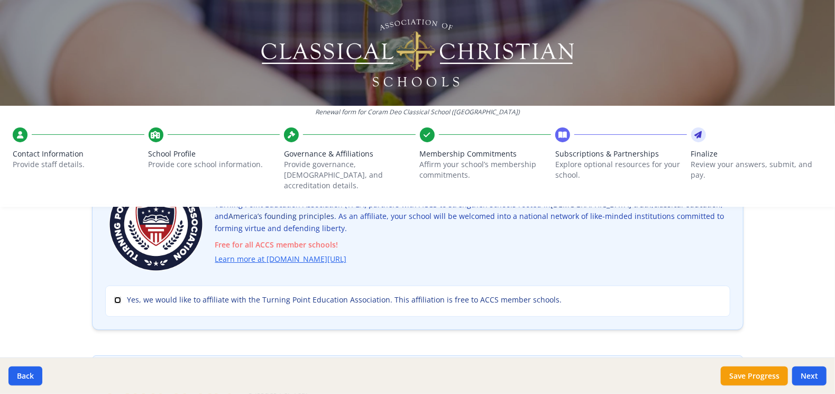
click at [114, 297] on input "Yes, we would like to affiliate with the Turning Point Education Association. T…" at bounding box center [117, 300] width 7 height 7
checkbox input "true"
click at [287, 253] on link "Learn more at turningpointed.com/accs" at bounding box center [283, 259] width 132 height 12
drag, startPoint x: 362, startPoint y: 249, endPoint x: 326, endPoint y: 248, distance: 35.5
click at [326, 248] on p "Turning Point Education Association (TPEA) partners with ACCS to strengthen sch…" at bounding box center [472, 232] width 515 height 67
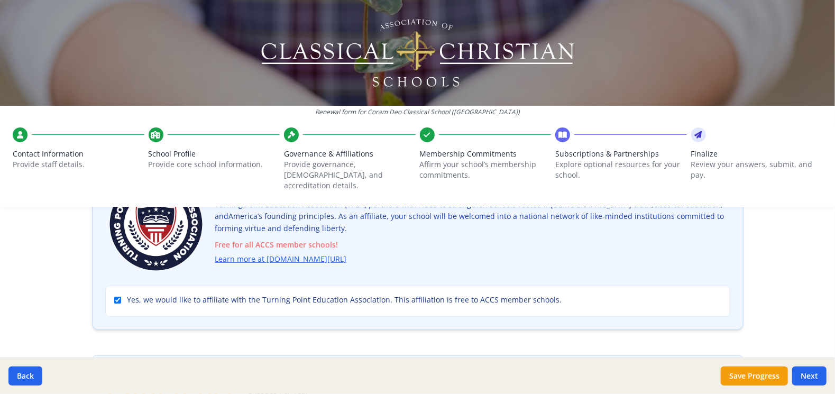
drag, startPoint x: 326, startPoint y: 248, endPoint x: 360, endPoint y: 250, distance: 33.9
click at [360, 250] on p "Turning Point Education Association (TPEA) partners with ACCS to strengthen sch…" at bounding box center [472, 232] width 515 height 67
drag, startPoint x: 356, startPoint y: 246, endPoint x: 209, endPoint y: 250, distance: 147.1
click at [209, 250] on div "Join the Turning Point Education Association Turning Point Education Associatio…" at bounding box center [417, 225] width 625 height 102
drag, startPoint x: 209, startPoint y: 250, endPoint x: 232, endPoint y: 249, distance: 23.3
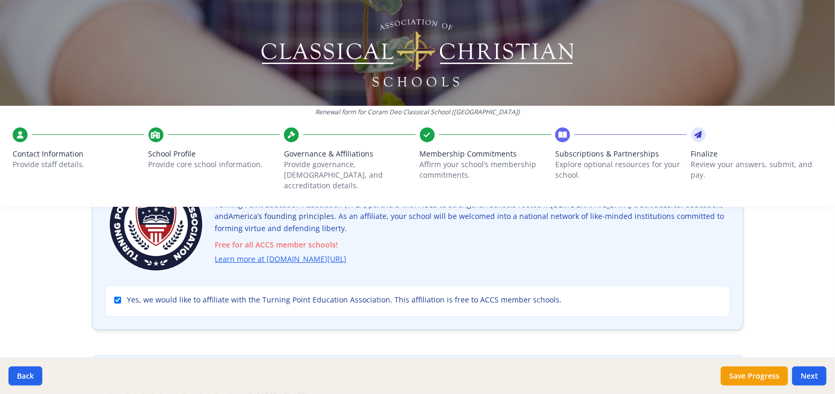
click at [409, 244] on p "Turning Point Education Association (TPEA) partners with ACCS to strengthen sch…" at bounding box center [472, 232] width 515 height 67
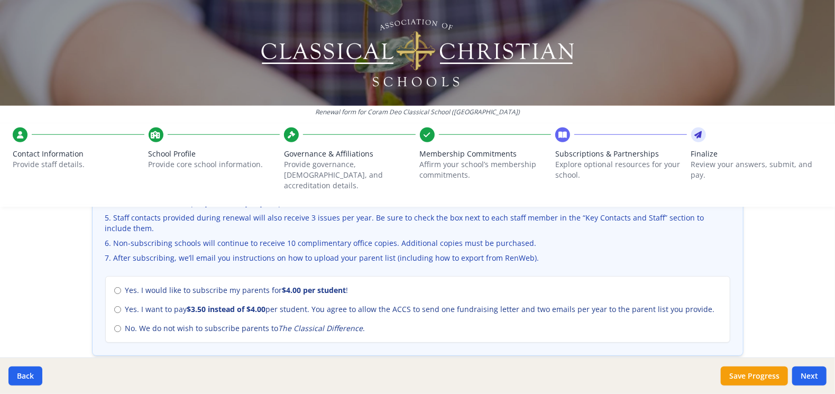
scroll to position [423, 0]
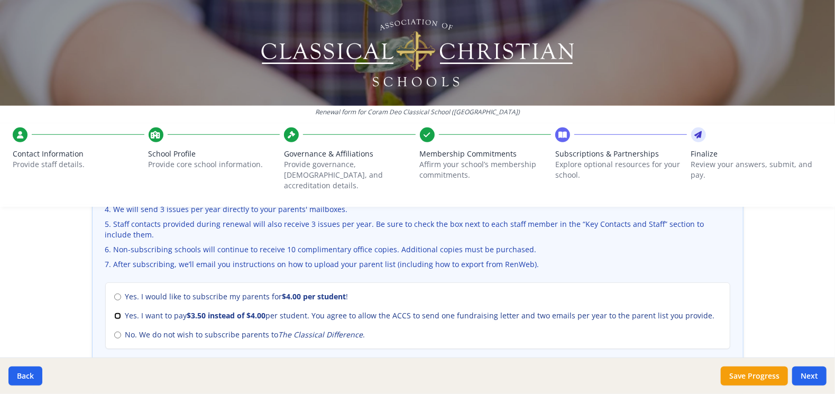
click at [114, 313] on input "Yes. I want to pay $3.50 instead of $4.00 per student. You agree to allow the A…" at bounding box center [117, 316] width 7 height 7
radio input "true"
click at [114, 294] on input "Yes. I would like to subscribe my parents for $4.00 per student !" at bounding box center [117, 297] width 7 height 7
radio input "true"
radio input "false"
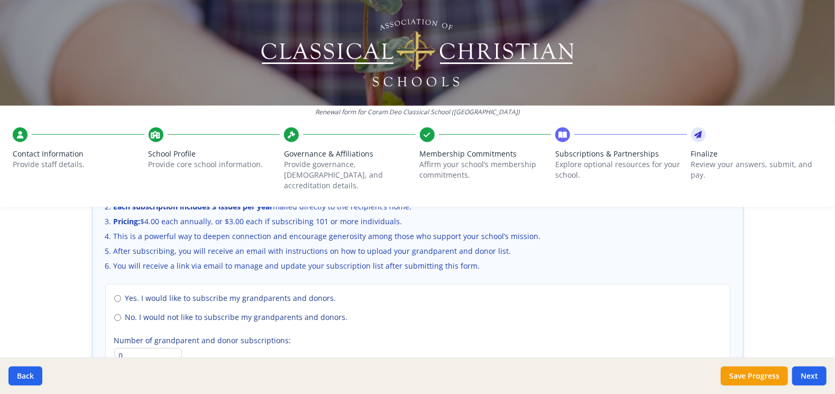
scroll to position [741, 0]
click at [753, 378] on button "Save Progress" at bounding box center [754, 376] width 67 height 19
